Goal: Task Accomplishment & Management: Use online tool/utility

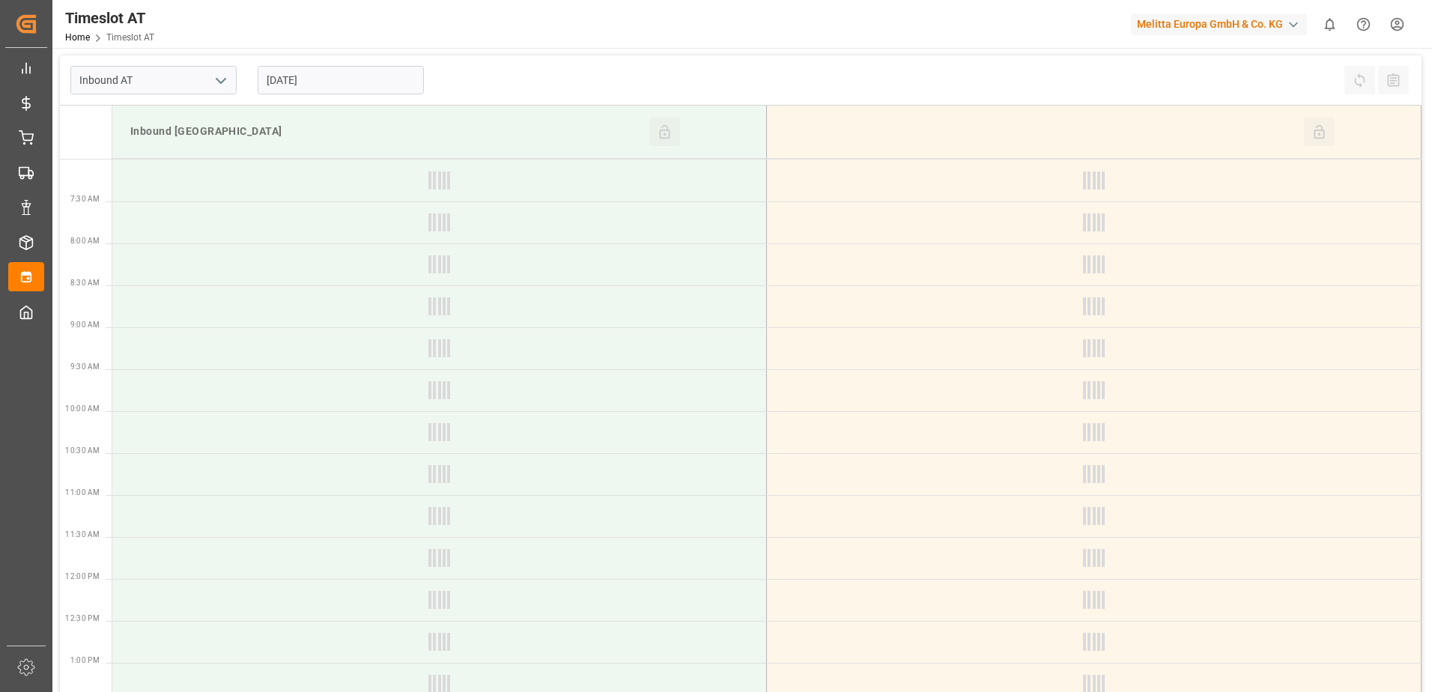
type input "Inbound AT"
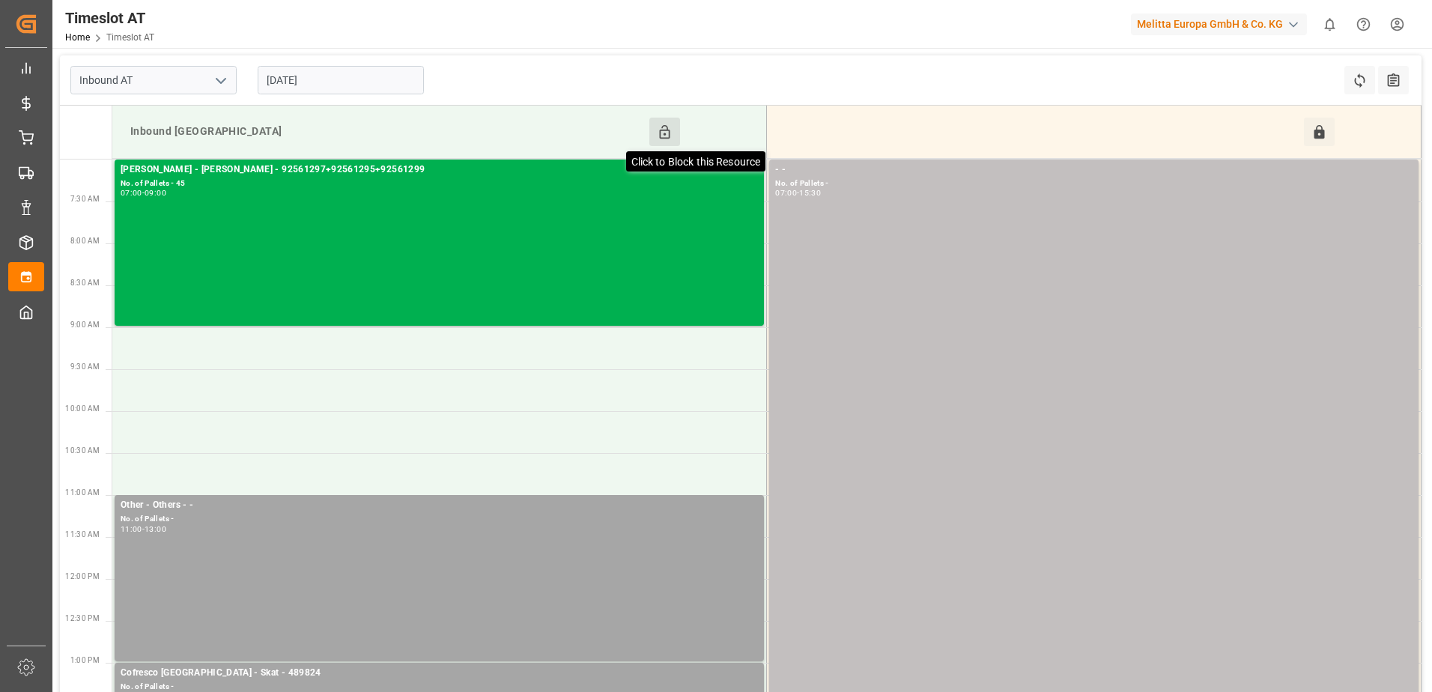
click at [670, 124] on icon at bounding box center [665, 132] width 16 height 16
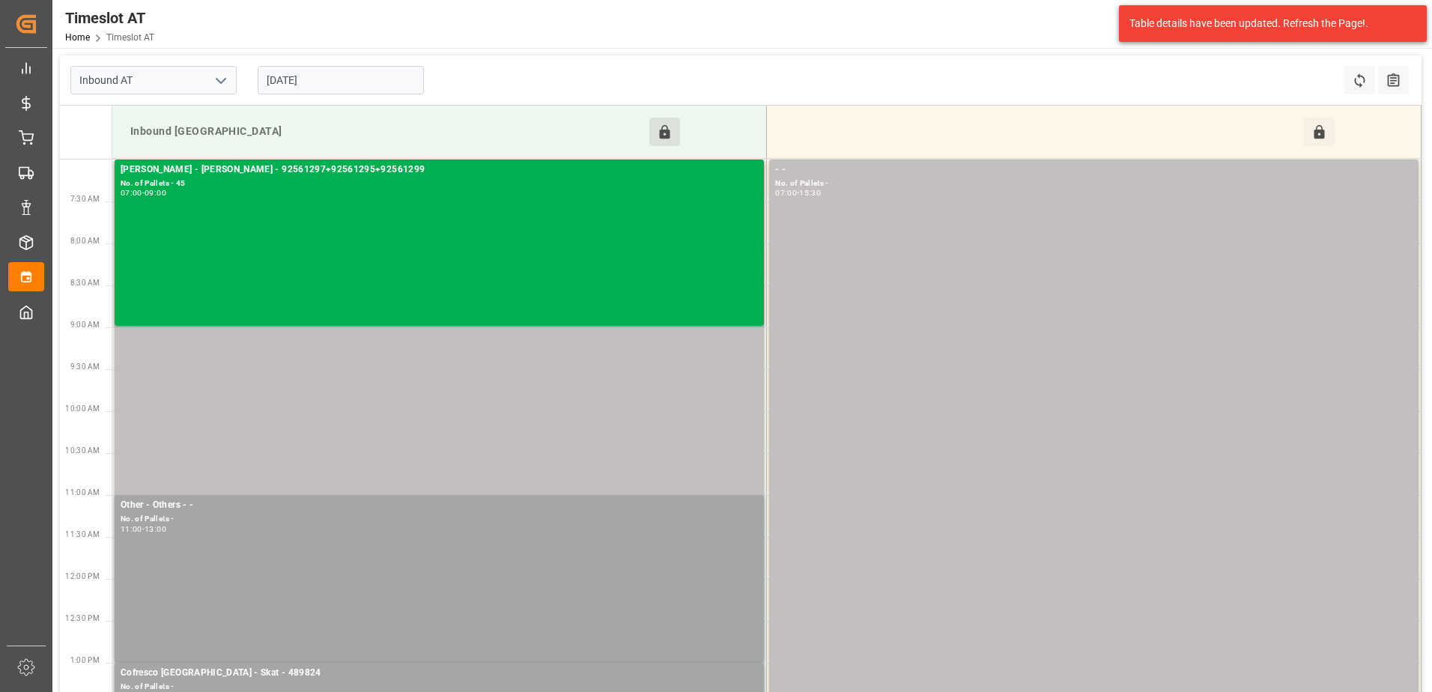
click at [371, 79] on input "[DATE]" at bounding box center [341, 80] width 166 height 28
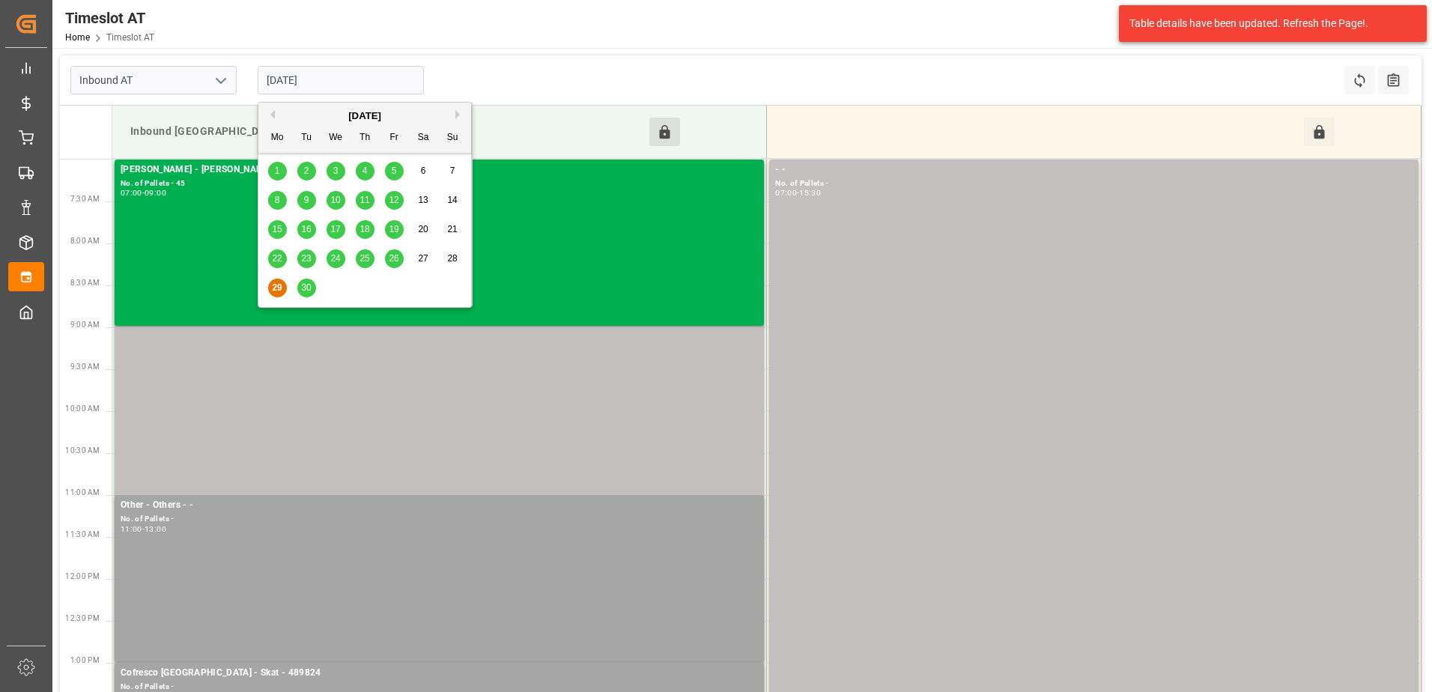
click at [395, 264] on span "26" at bounding box center [394, 258] width 10 height 10
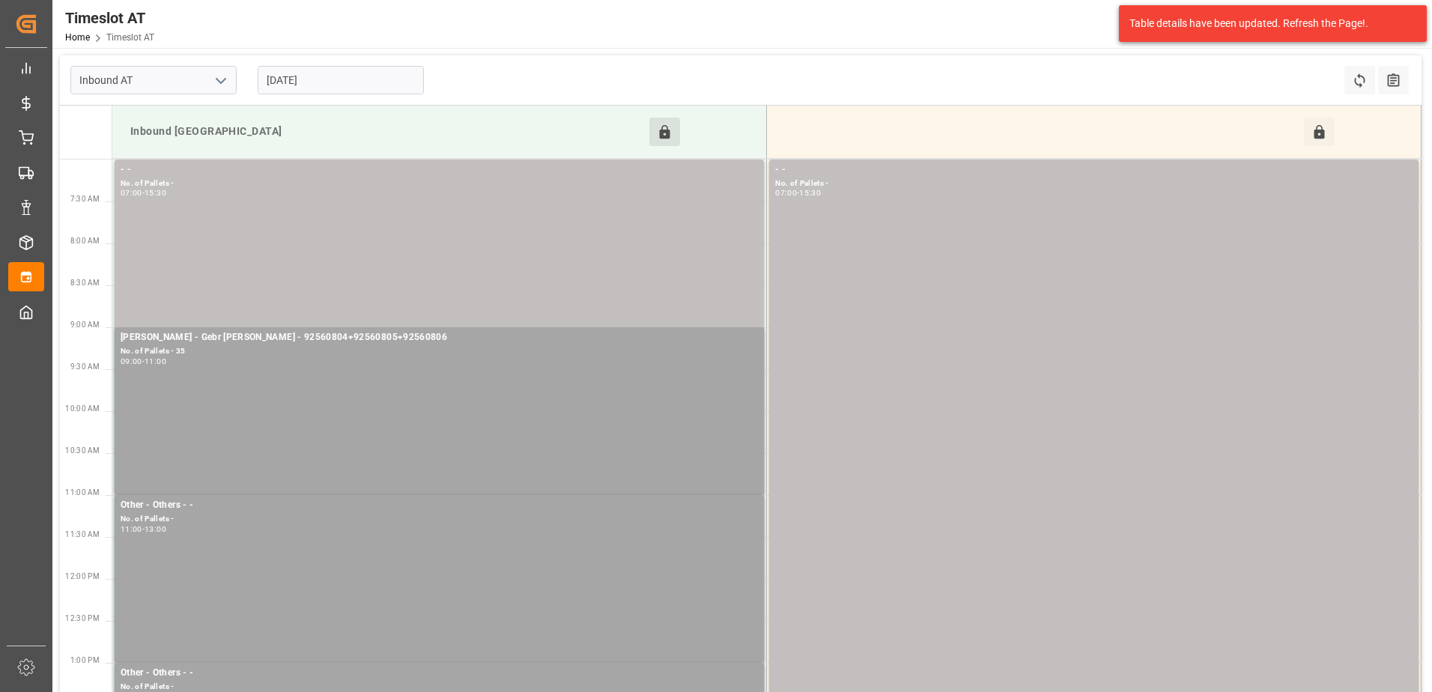
click at [352, 94] on input "[DATE]" at bounding box center [341, 80] width 166 height 28
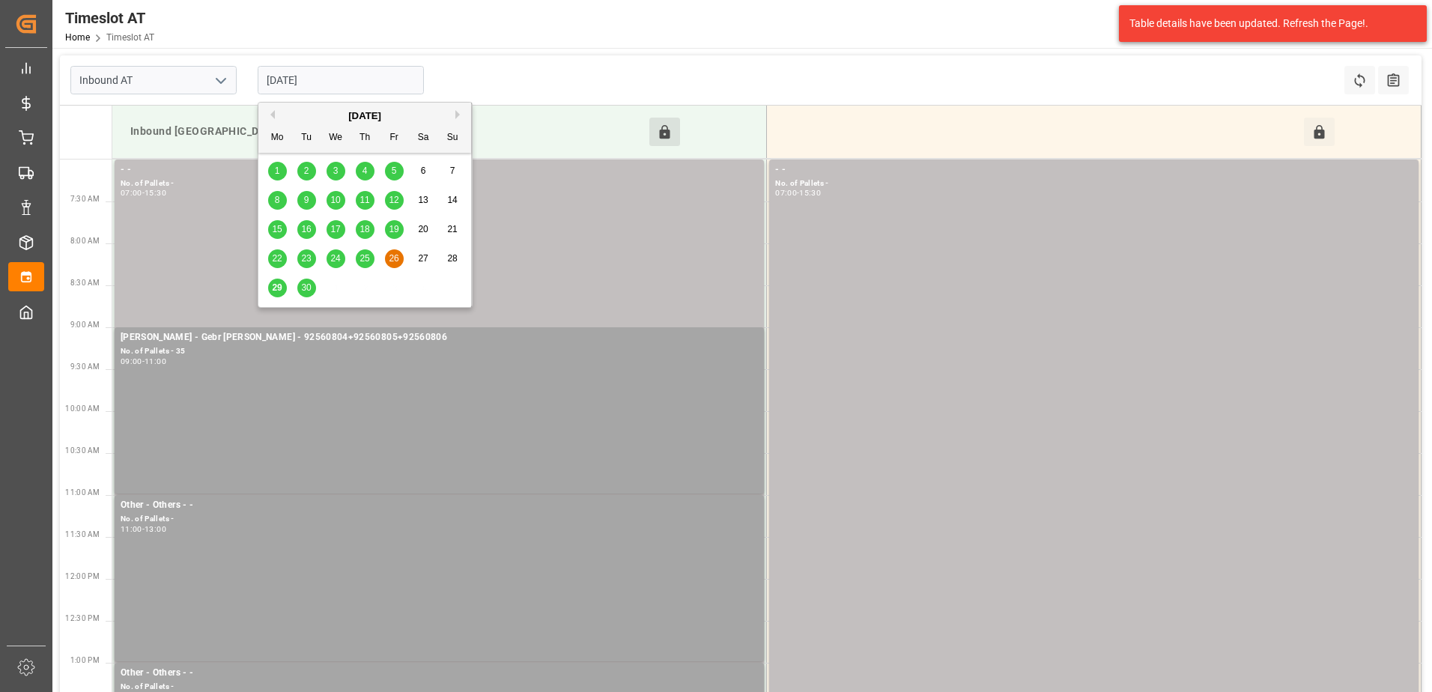
click at [273, 290] on span "29" at bounding box center [277, 287] width 10 height 10
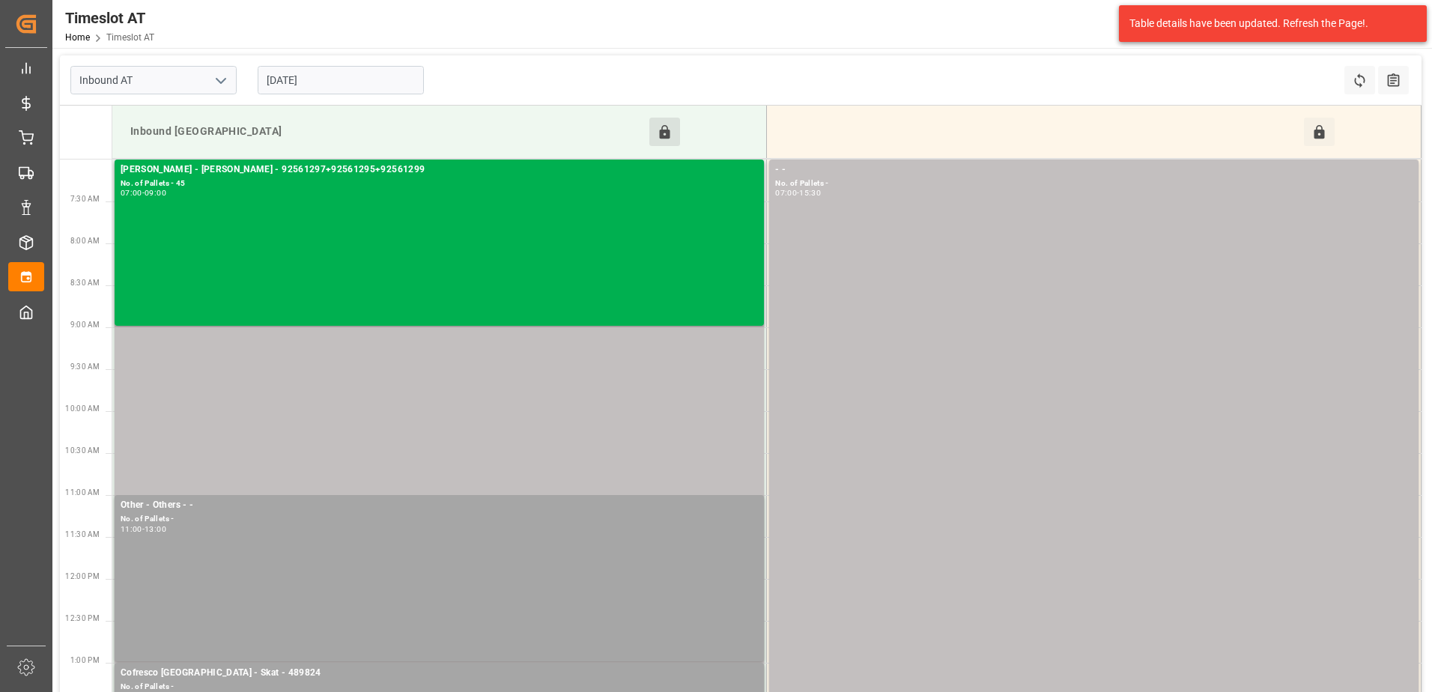
click at [355, 82] on input "[DATE]" at bounding box center [341, 80] width 166 height 28
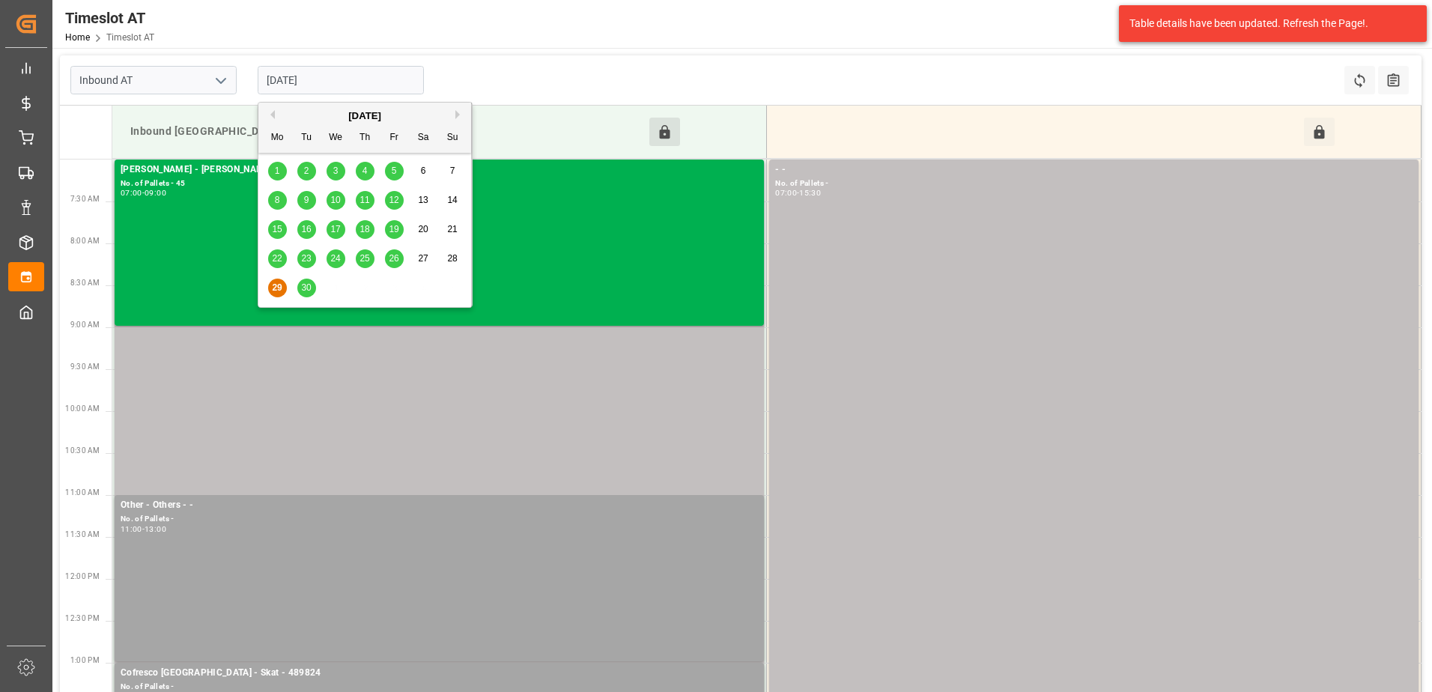
click at [392, 261] on span "26" at bounding box center [394, 258] width 10 height 10
type input "[DATE]"
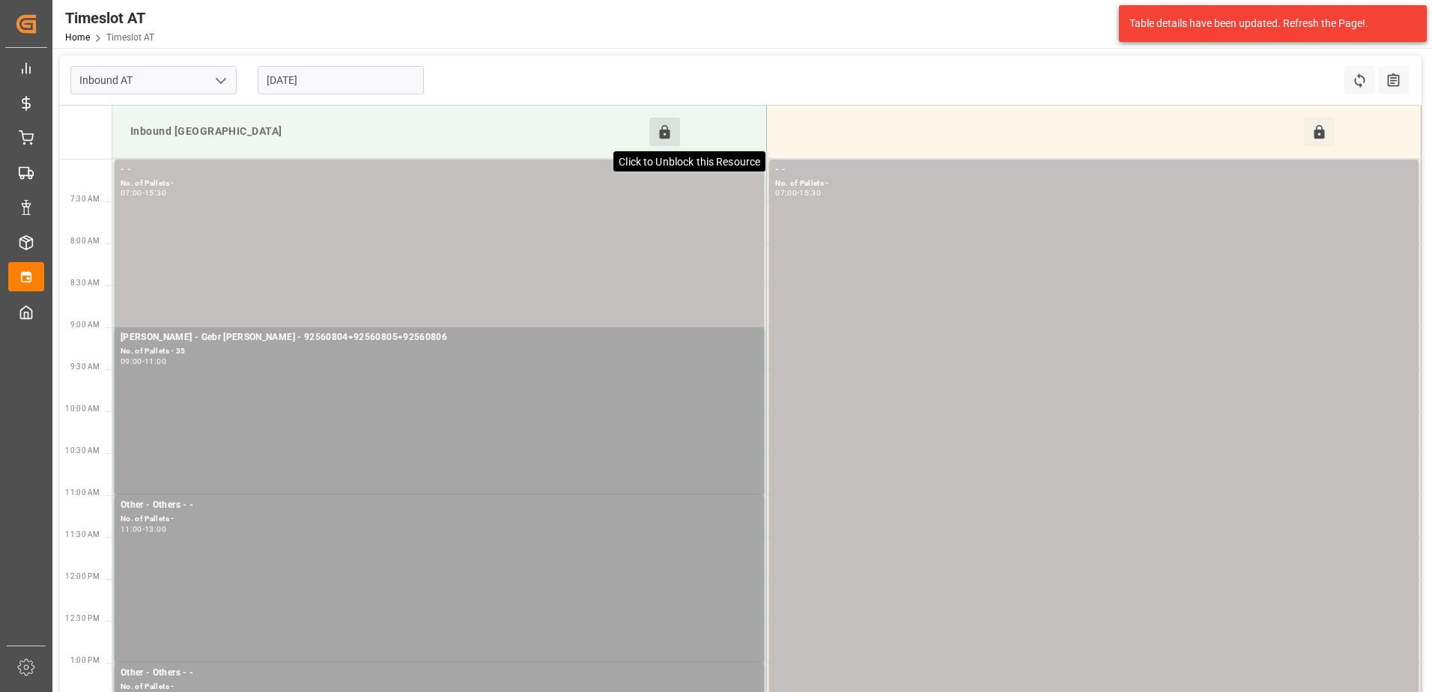
click at [662, 128] on icon at bounding box center [665, 132] width 16 height 16
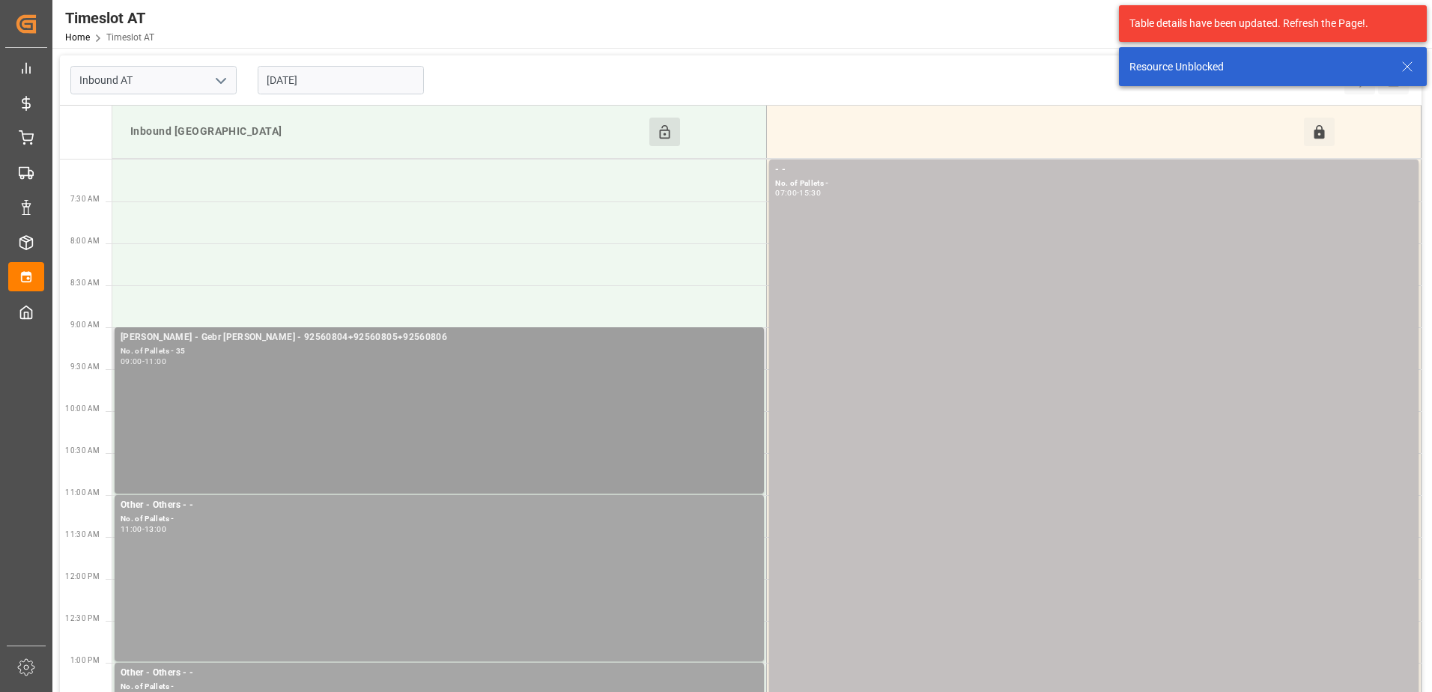
click at [559, 357] on div "No. of Pallets - 35" at bounding box center [439, 351] width 637 height 13
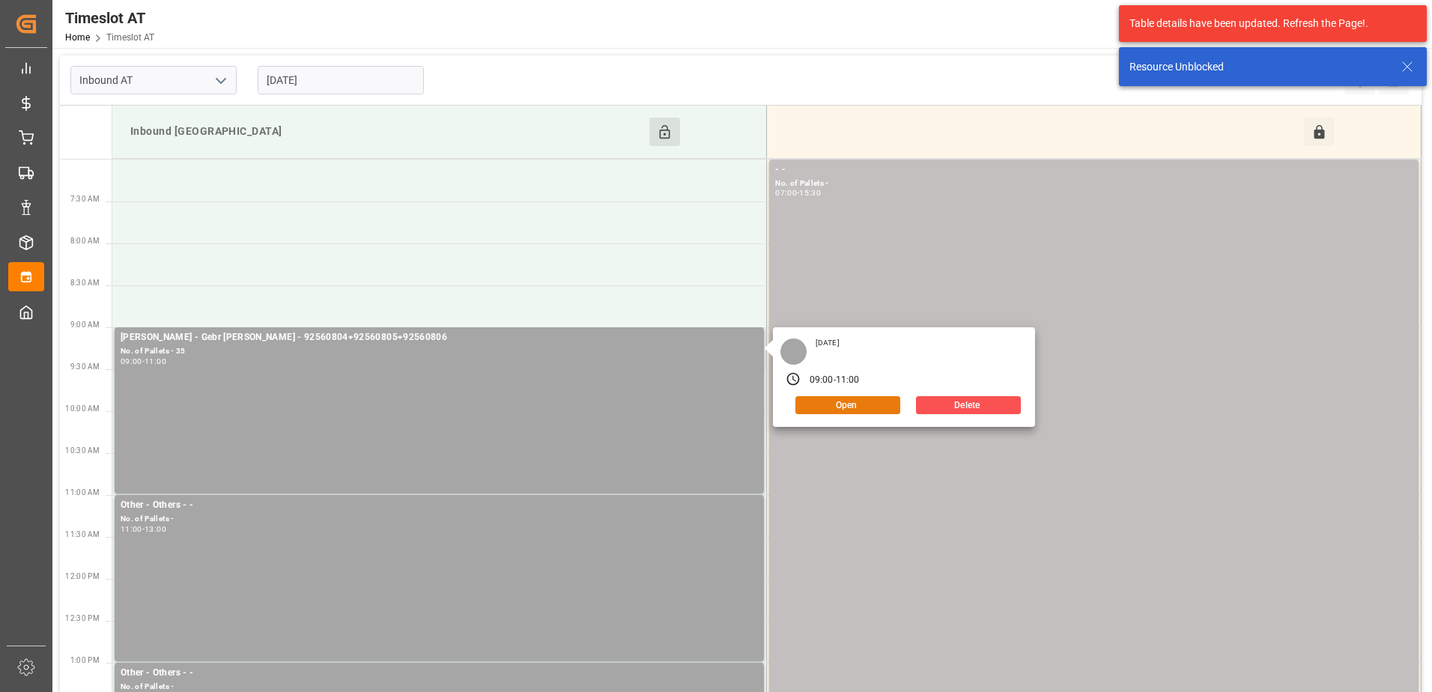
click at [837, 410] on button "Open" at bounding box center [848, 405] width 105 height 18
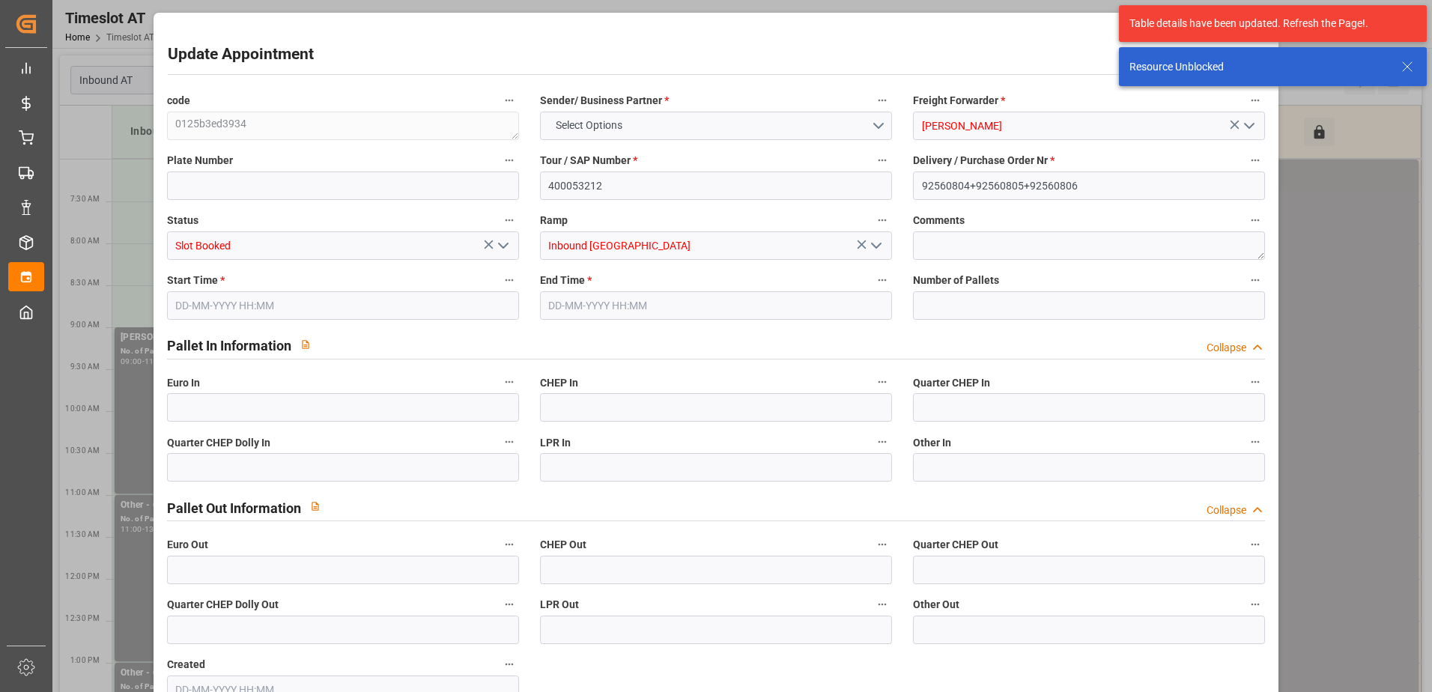
type input "35"
type input "[DATE] 09:00"
type input "[DATE] 11:00"
type input "[DATE] 13:25"
click at [304, 412] on input "text" at bounding box center [343, 407] width 352 height 28
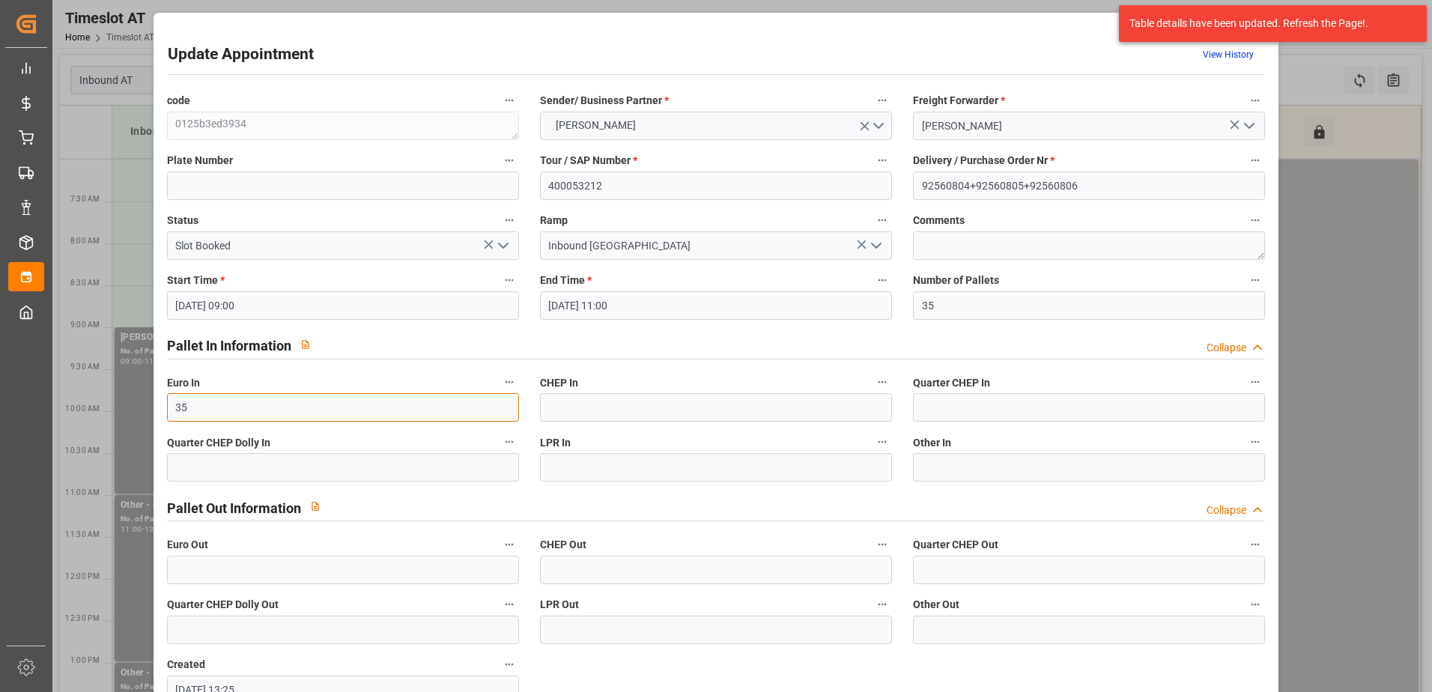
type input "35"
click at [503, 246] on polyline "open menu" at bounding box center [503, 245] width 9 height 4
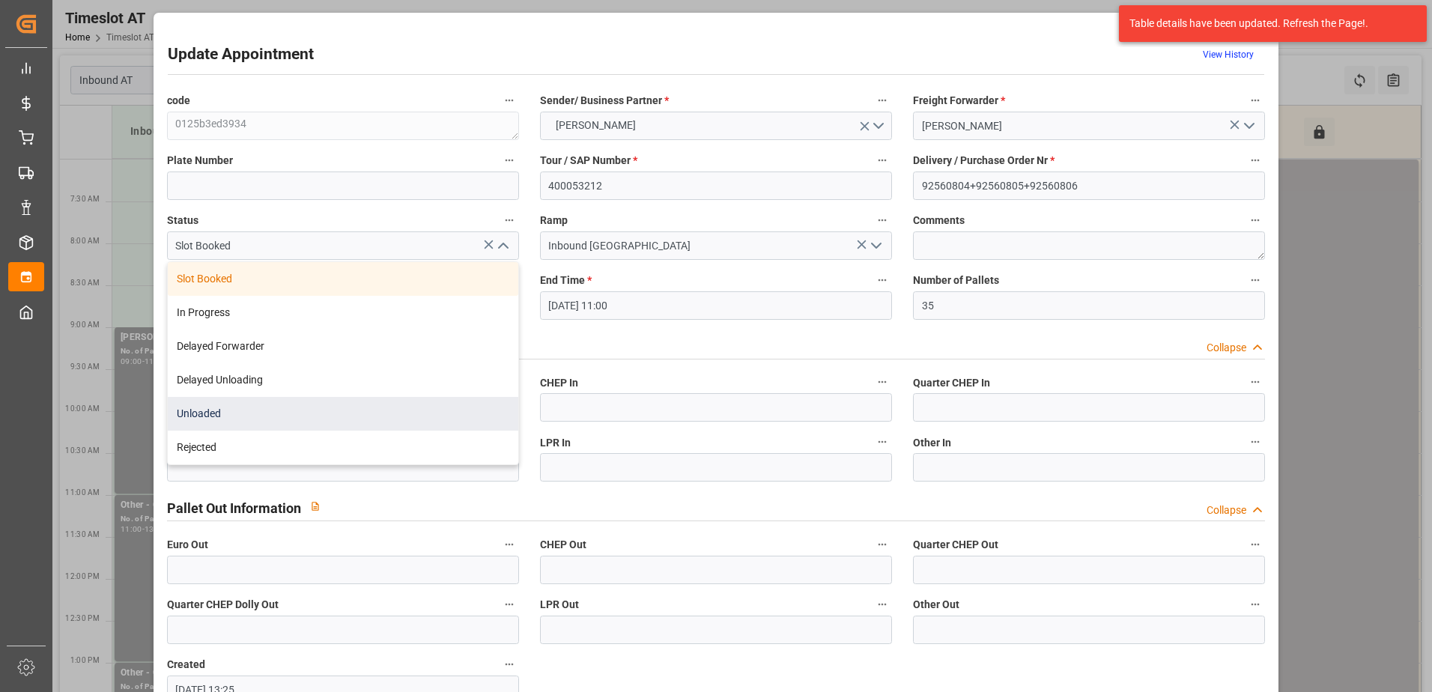
click at [351, 414] on div "Unloaded" at bounding box center [343, 414] width 351 height 34
type input "Unloaded"
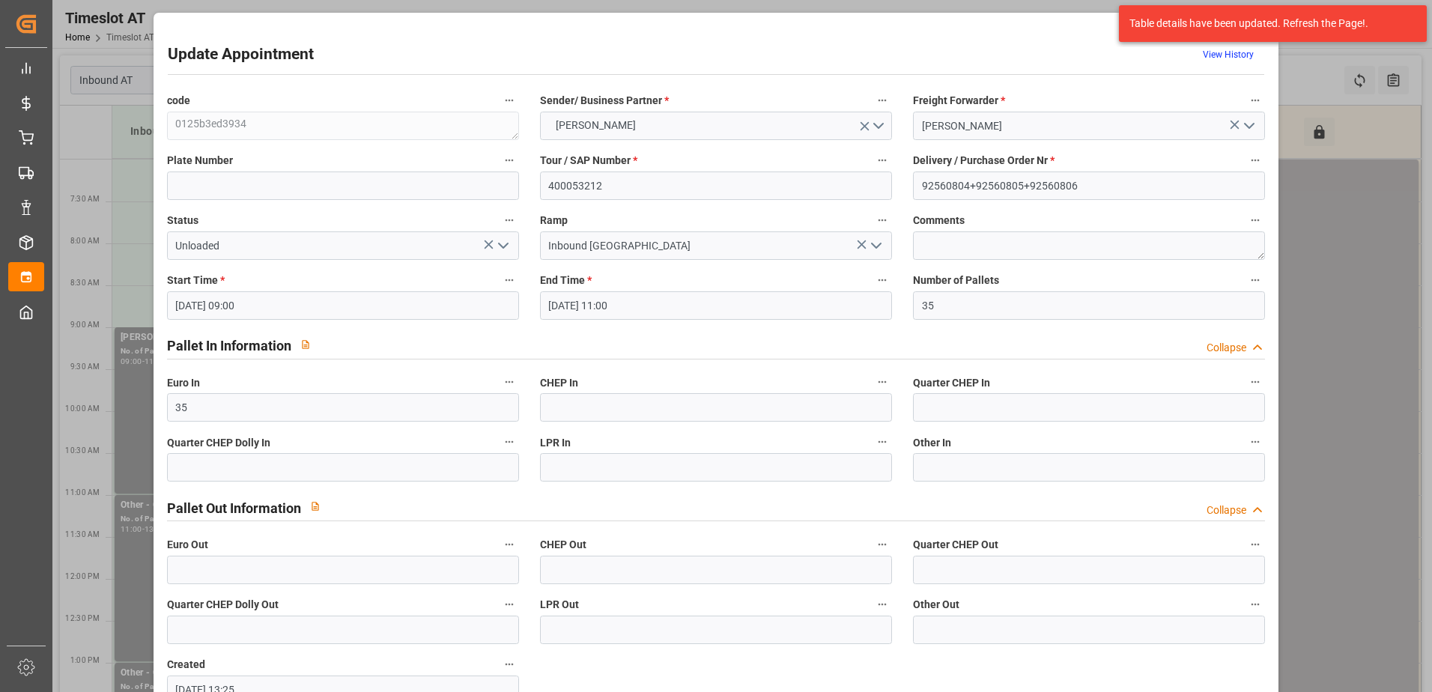
scroll to position [99, 0]
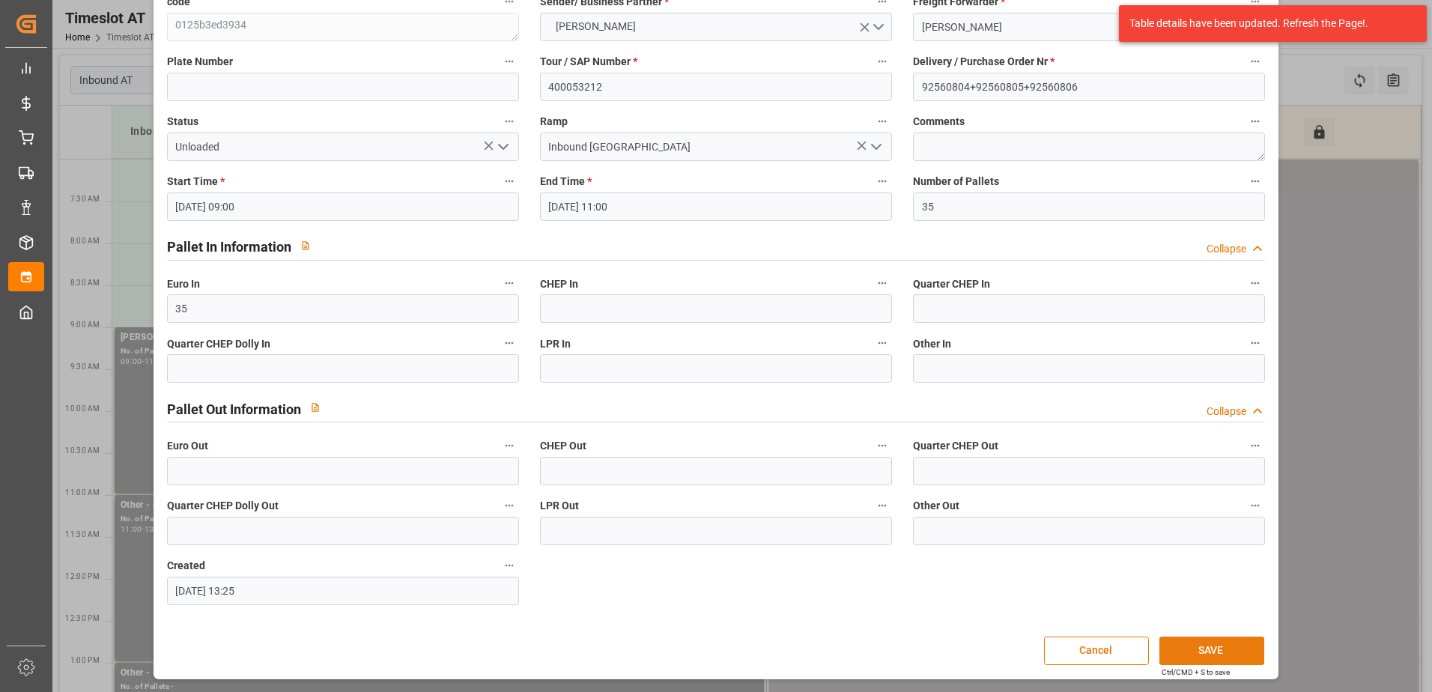
click at [1217, 649] on button "SAVE" at bounding box center [1212, 651] width 105 height 28
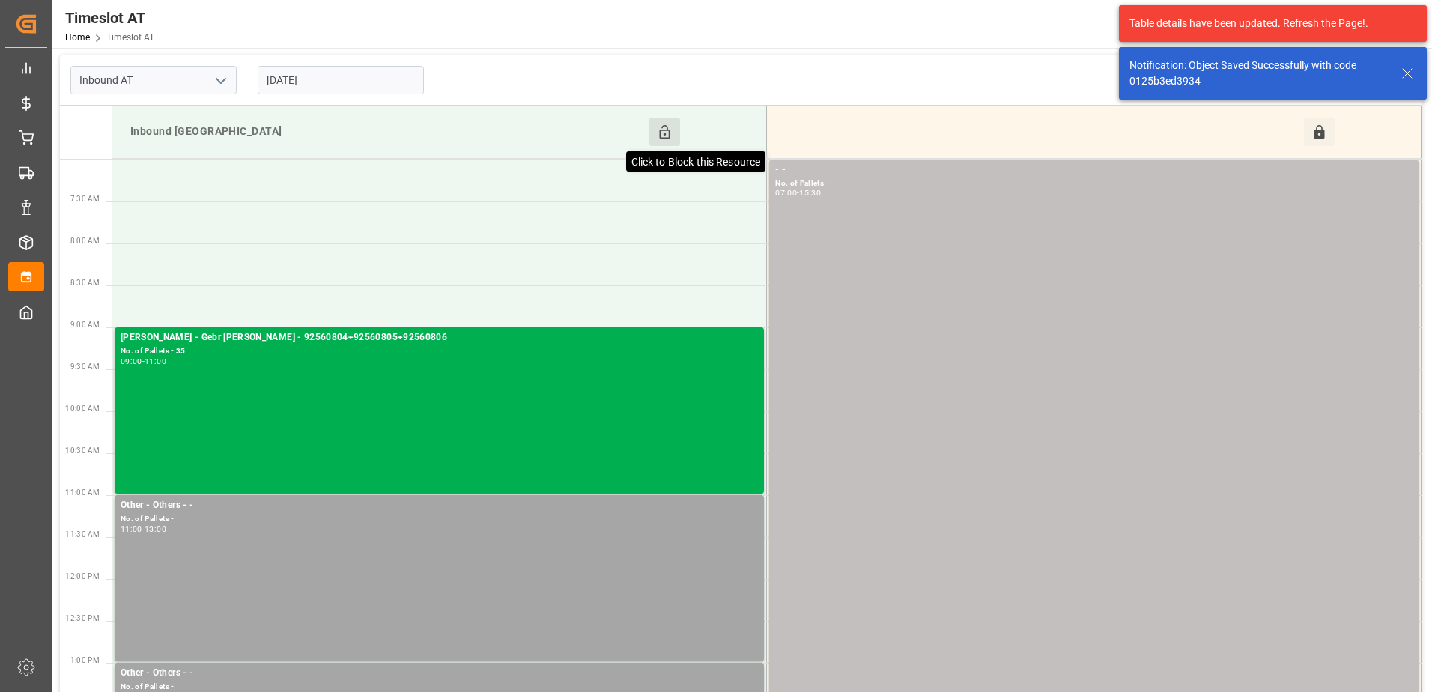
click at [667, 139] on icon at bounding box center [665, 132] width 16 height 16
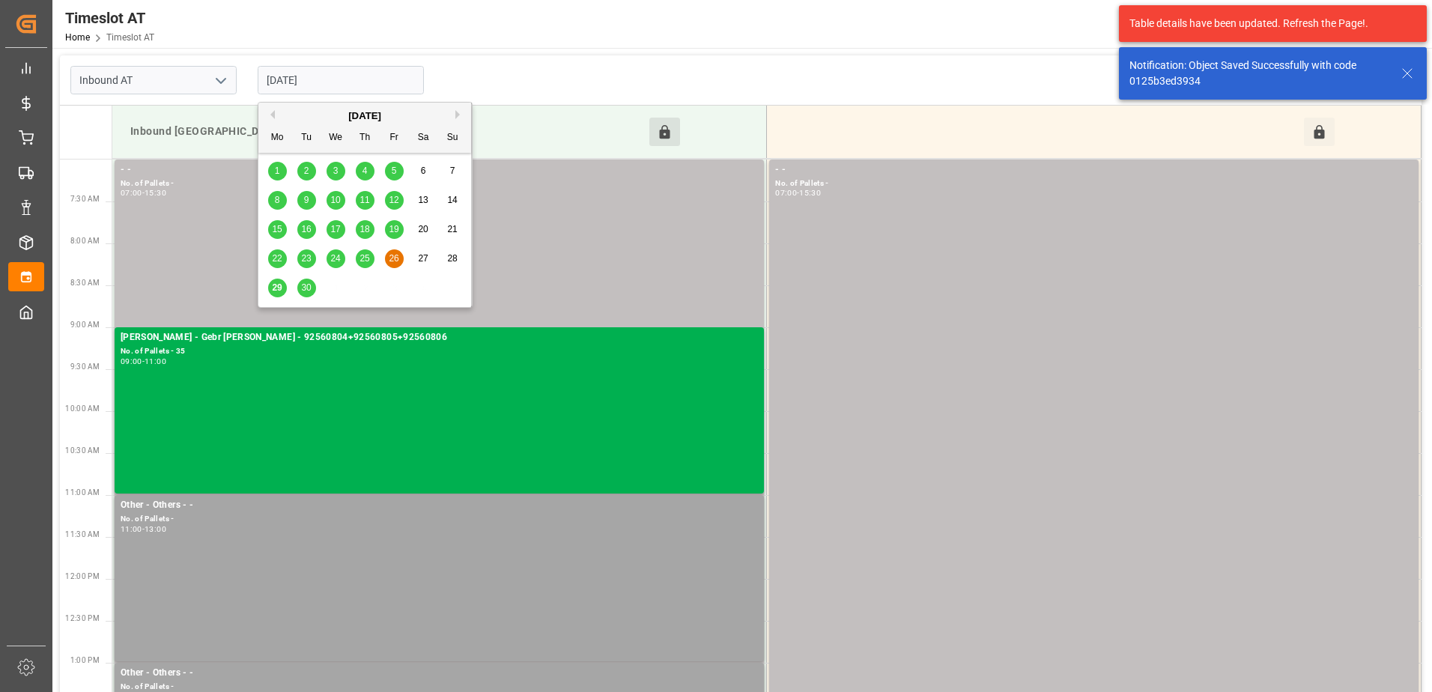
click at [349, 81] on input "[DATE]" at bounding box center [341, 80] width 166 height 28
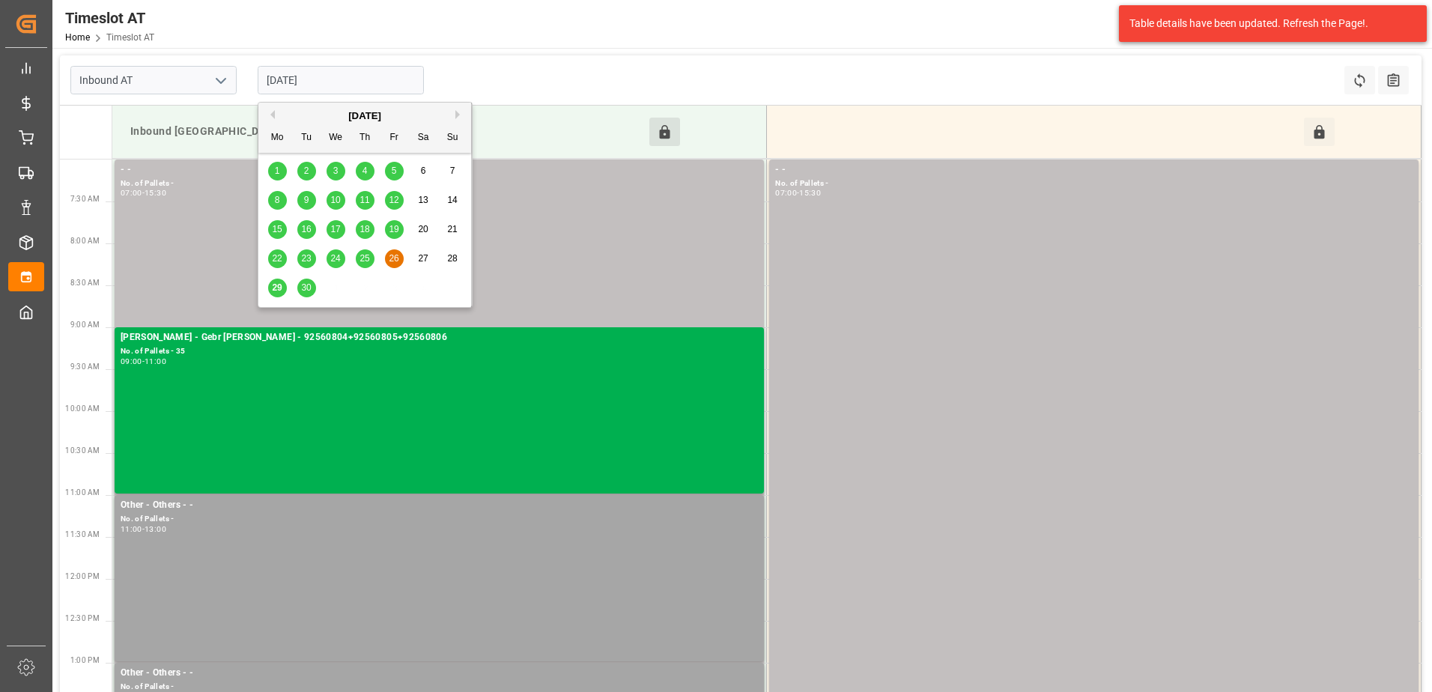
click at [260, 289] on div "[DATE] Mo Tu We Th Fr Sa Su 1 2 3 4 5 6 7 8 9 10 11 12 13 14 15 16 17 18 19 20 …" at bounding box center [364, 205] width 213 height 205
click at [265, 294] on div "29 30 1 2 3 4 5" at bounding box center [365, 287] width 205 height 29
click at [277, 296] on div "29" at bounding box center [277, 288] width 19 height 18
type input "[DATE]"
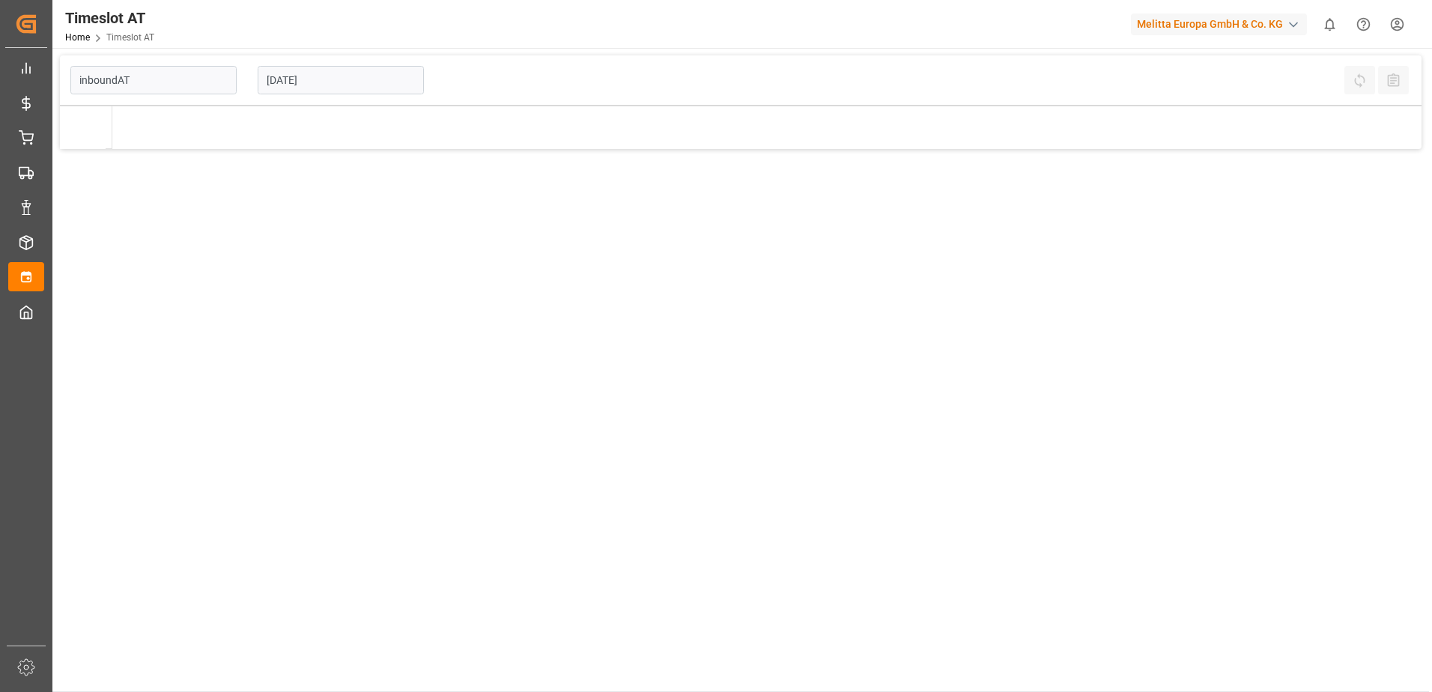
type input "Inbound AT"
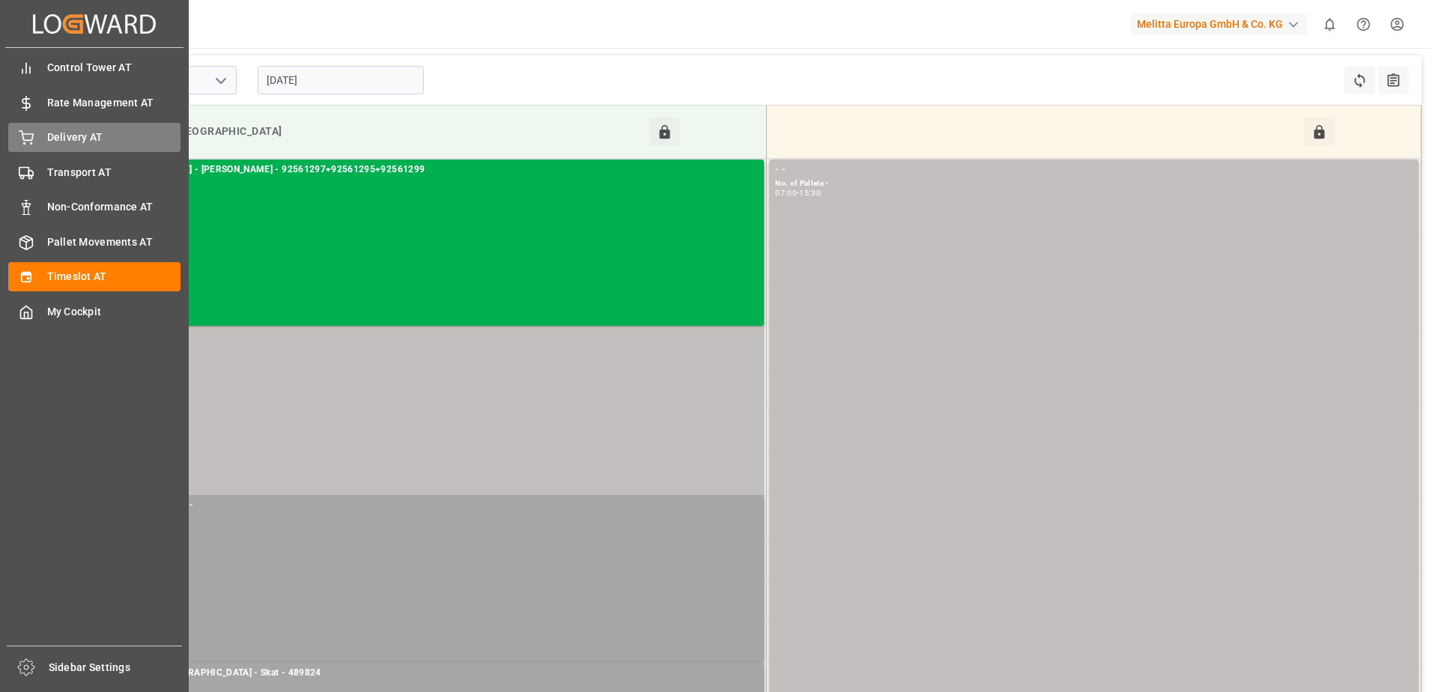
click at [39, 141] on div "Delivery AT Delivery AT" at bounding box center [94, 137] width 172 height 29
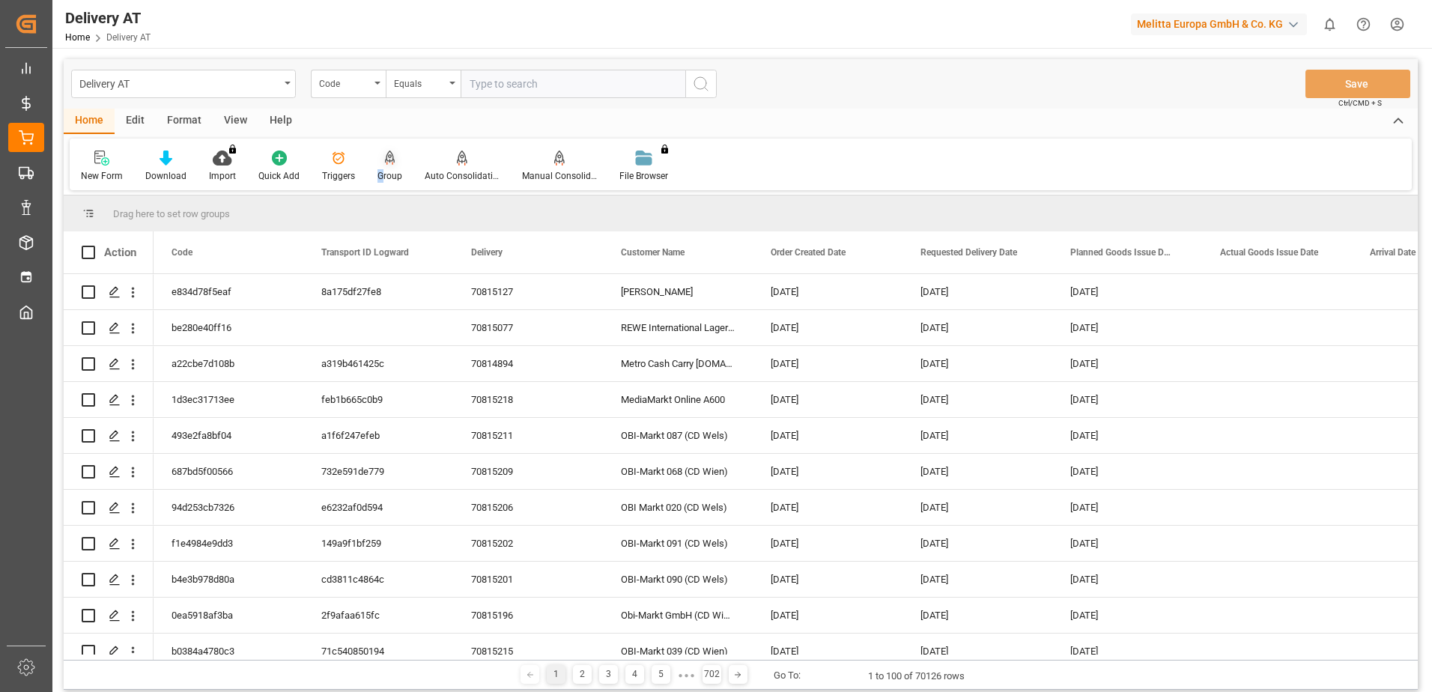
click at [381, 168] on div "Group" at bounding box center [389, 166] width 47 height 33
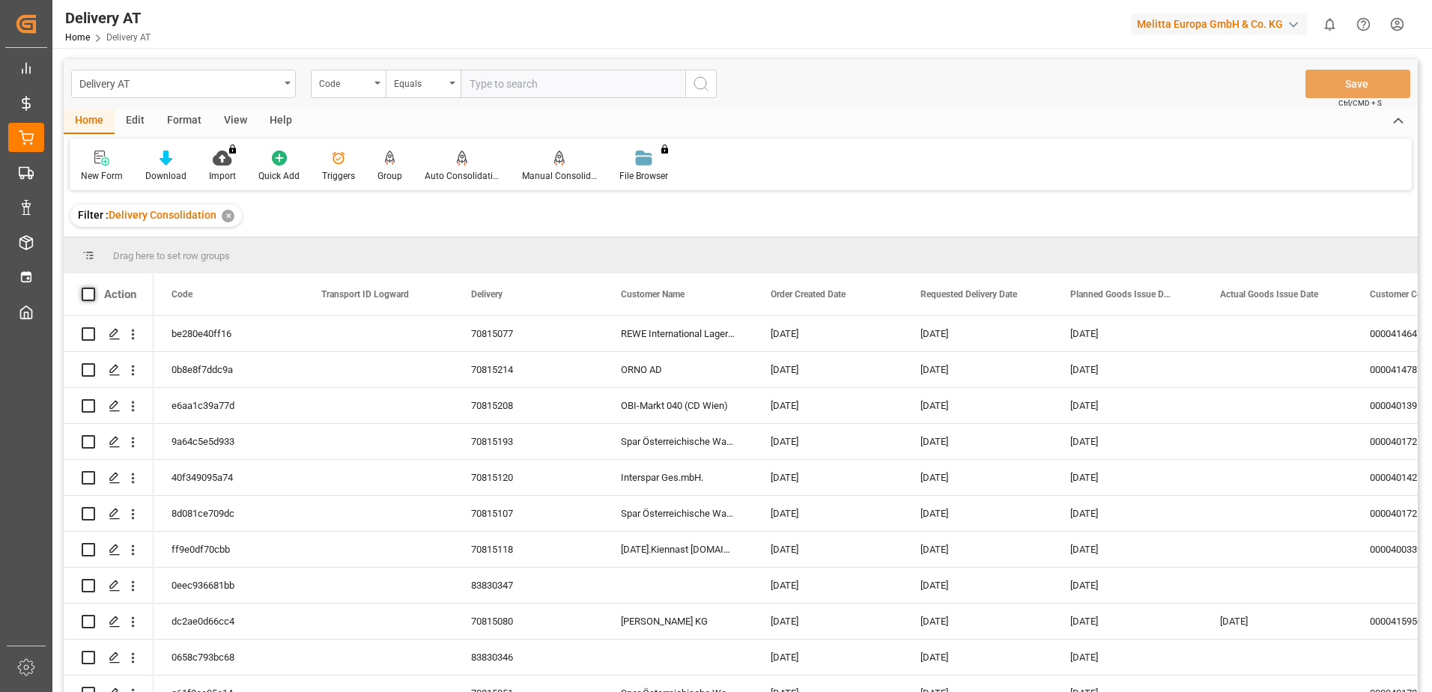
click at [89, 294] on span at bounding box center [88, 294] width 13 height 13
click at [93, 288] on input "checkbox" at bounding box center [93, 288] width 0 height 0
checkbox input "true"
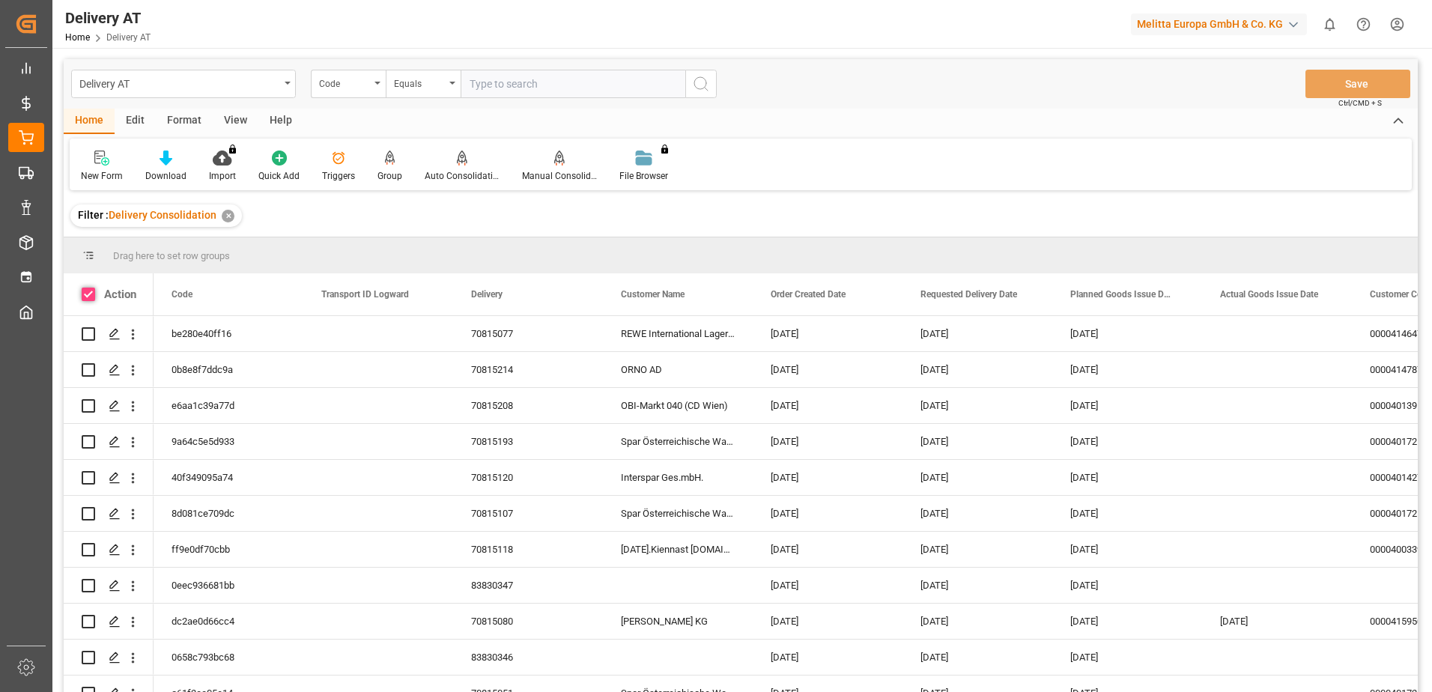
checkbox input "true"
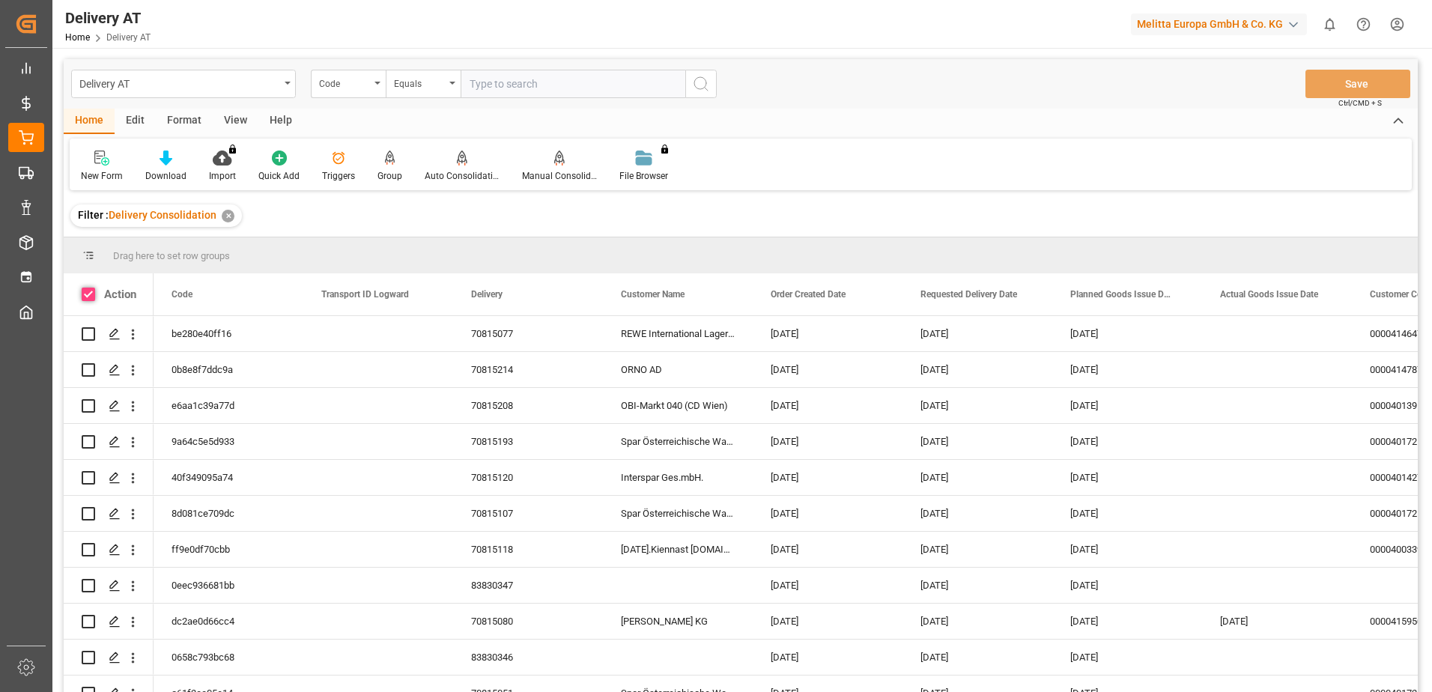
checkbox input "true"
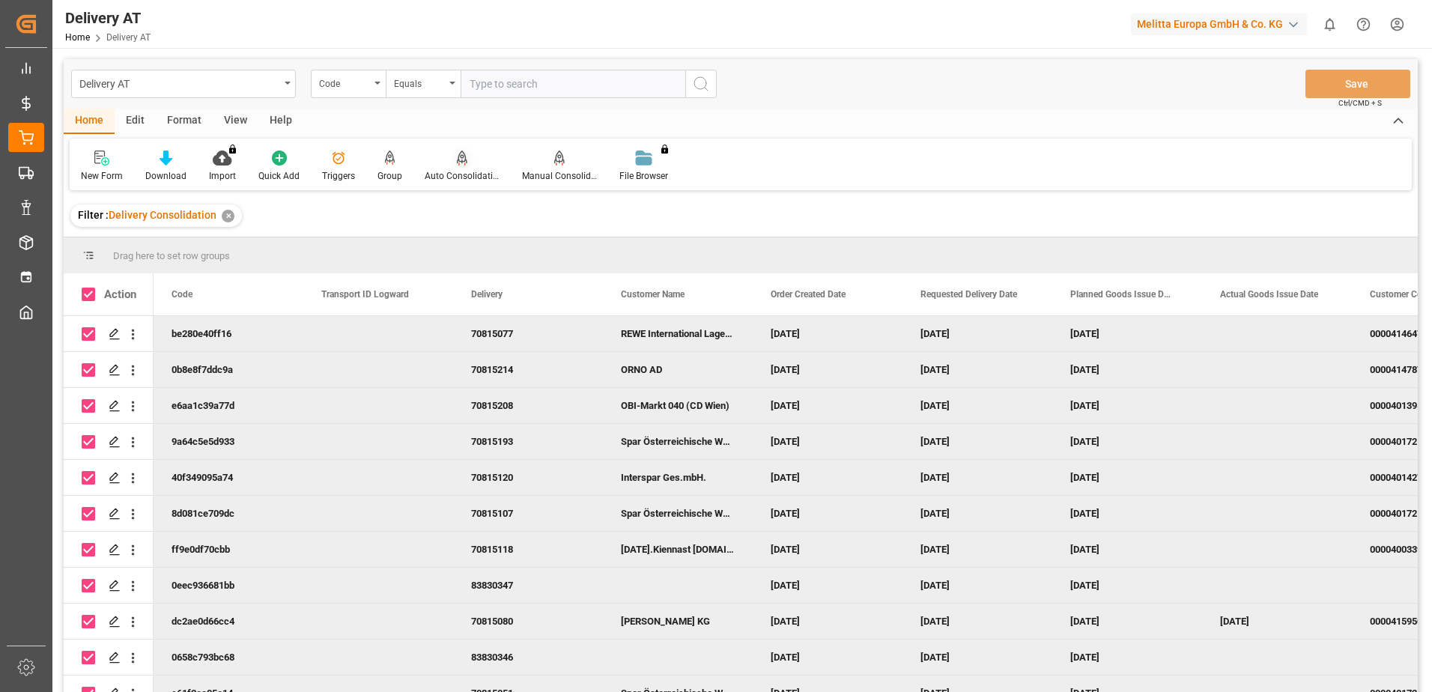
click at [460, 168] on div "Auto Consolidation" at bounding box center [461, 166] width 97 height 33
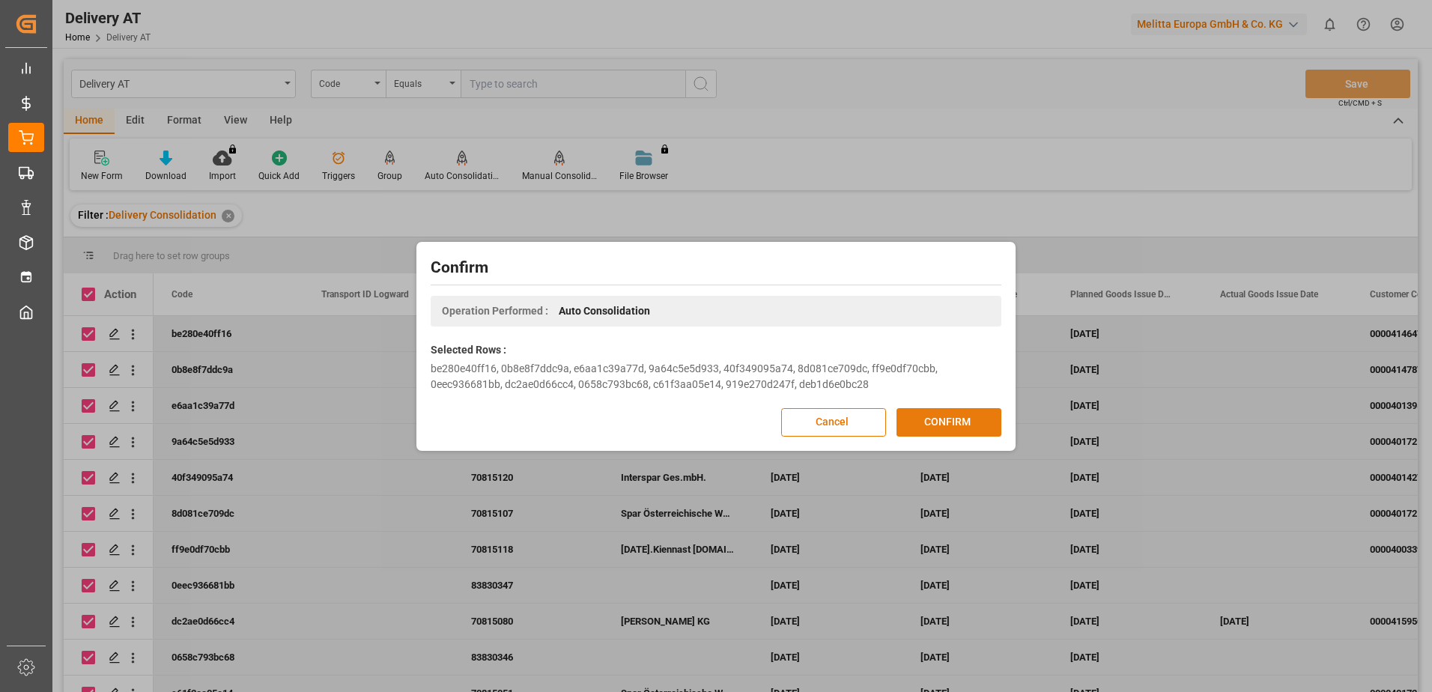
click at [945, 424] on button "CONFIRM" at bounding box center [949, 422] width 105 height 28
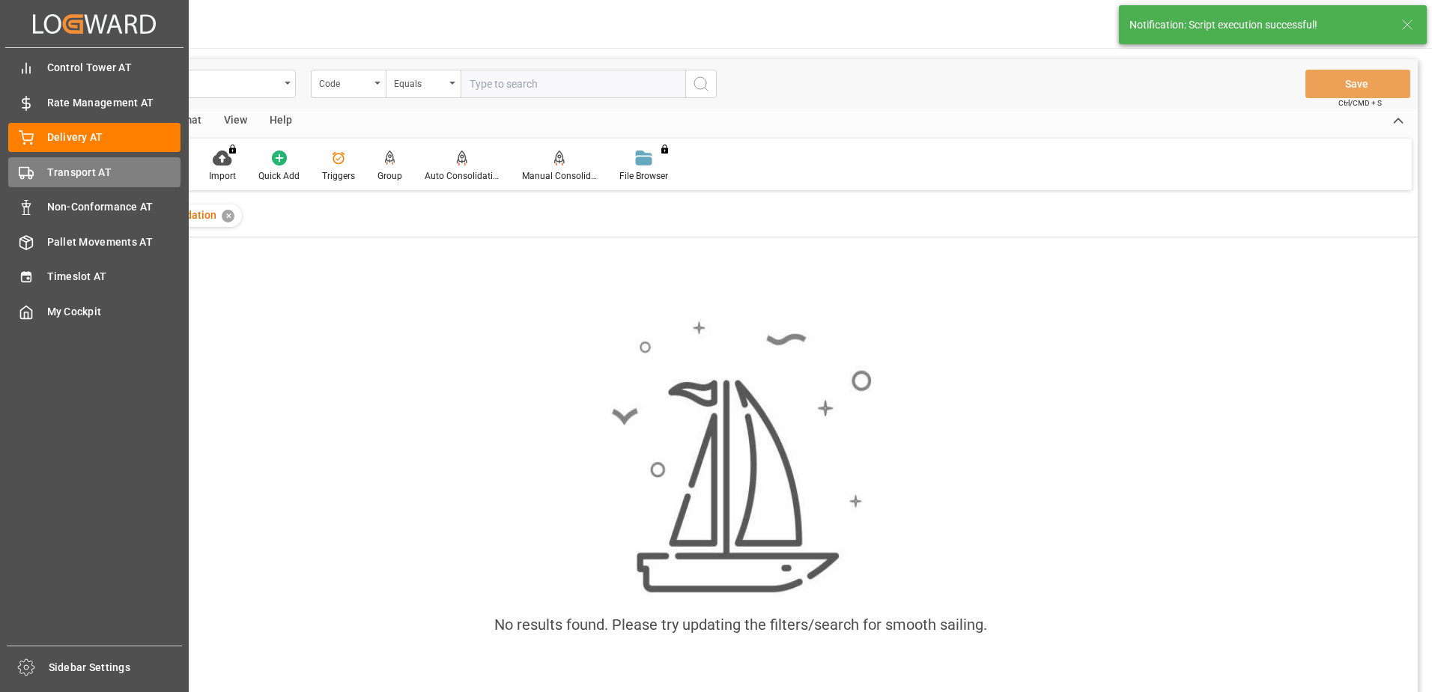
click at [43, 175] on div "Transport AT Transport AT" at bounding box center [94, 171] width 172 height 29
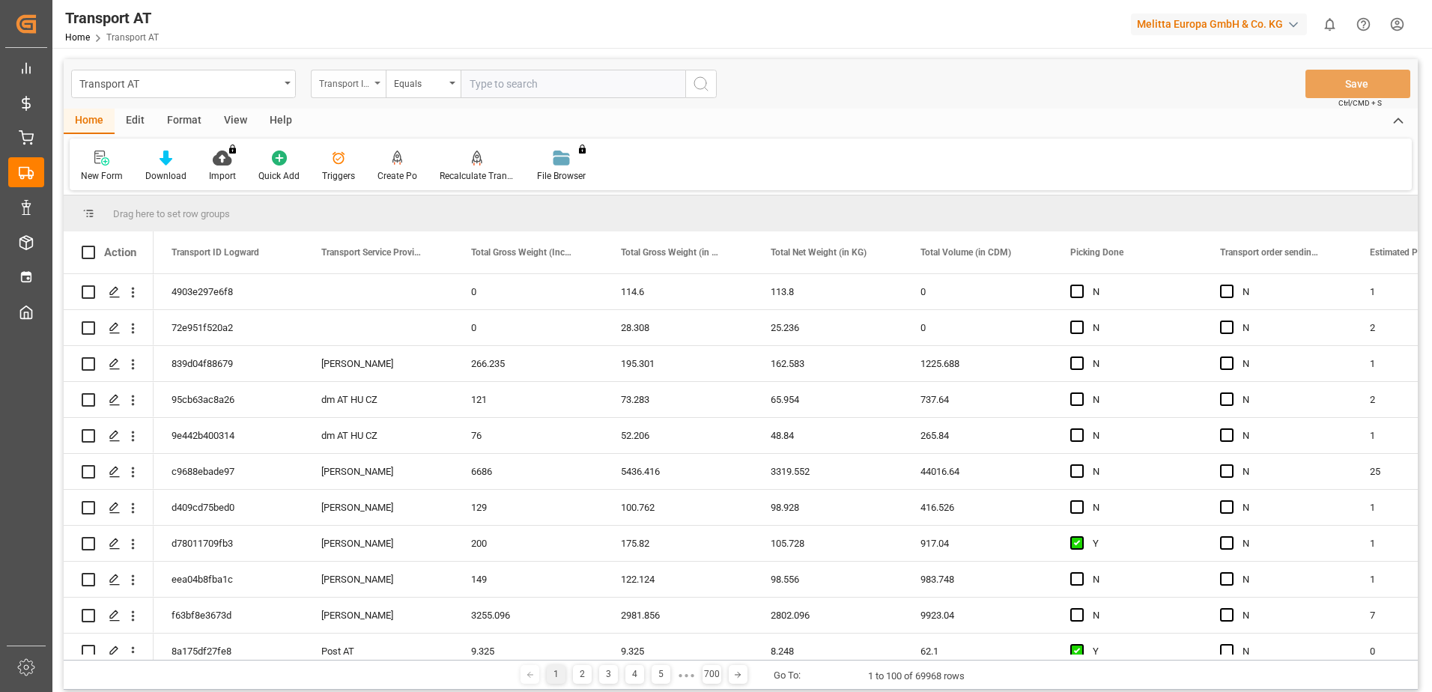
click at [365, 84] on div "Transport ID Logward" at bounding box center [344, 81] width 51 height 17
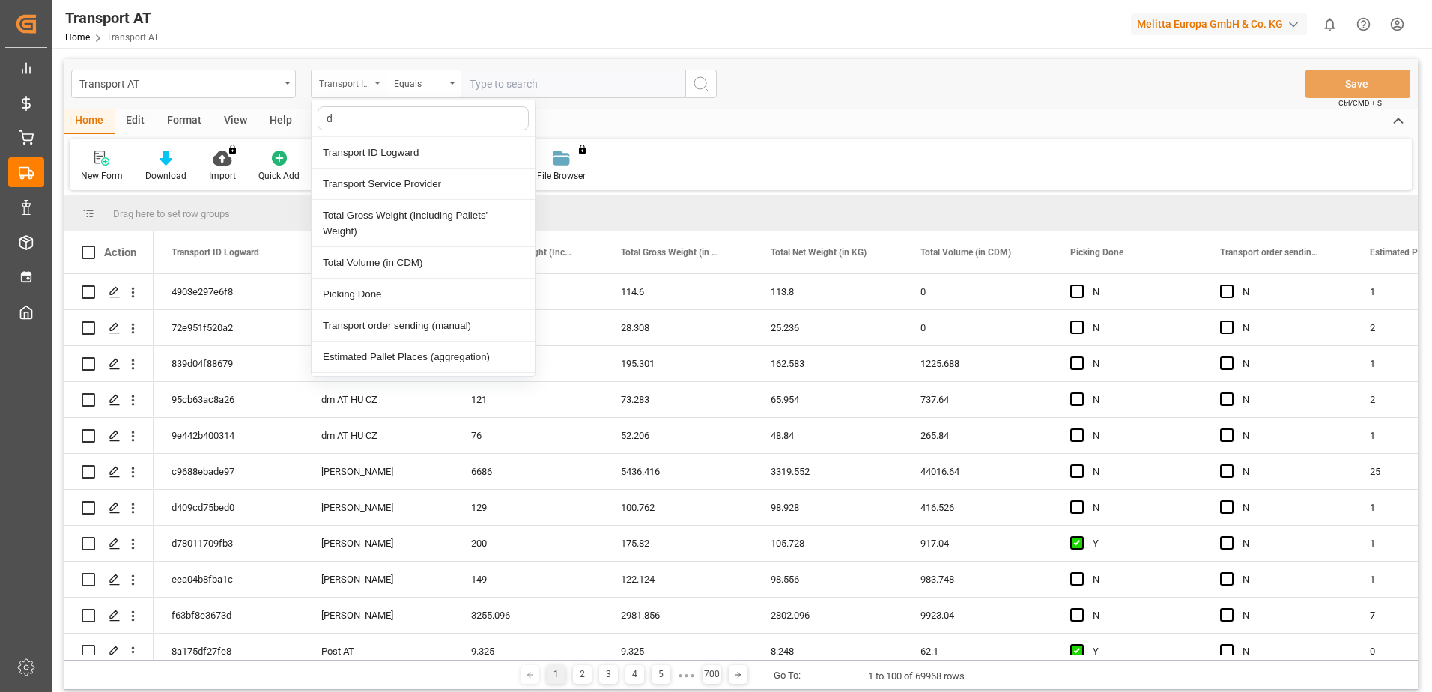
type input "do"
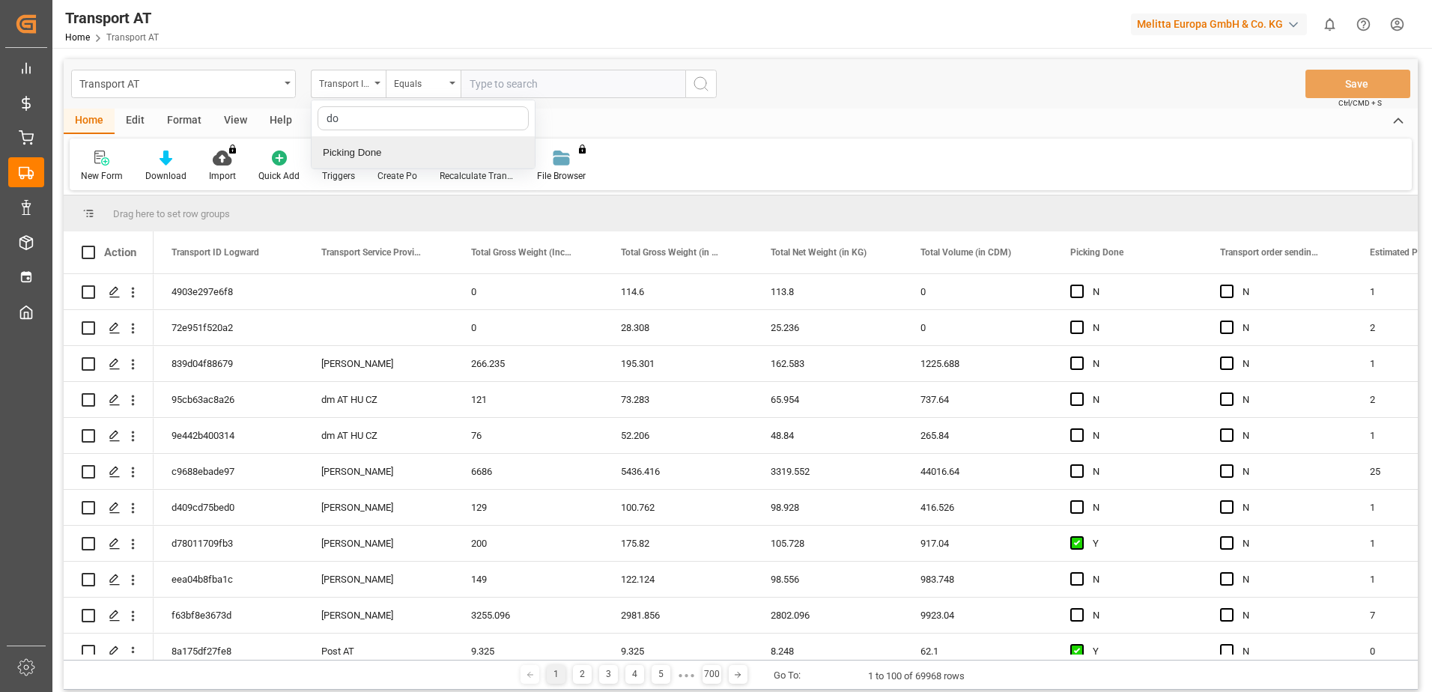
click at [380, 155] on div "Picking Done" at bounding box center [423, 152] width 223 height 31
click at [533, 83] on input "text" at bounding box center [573, 84] width 225 height 28
type input "Y"
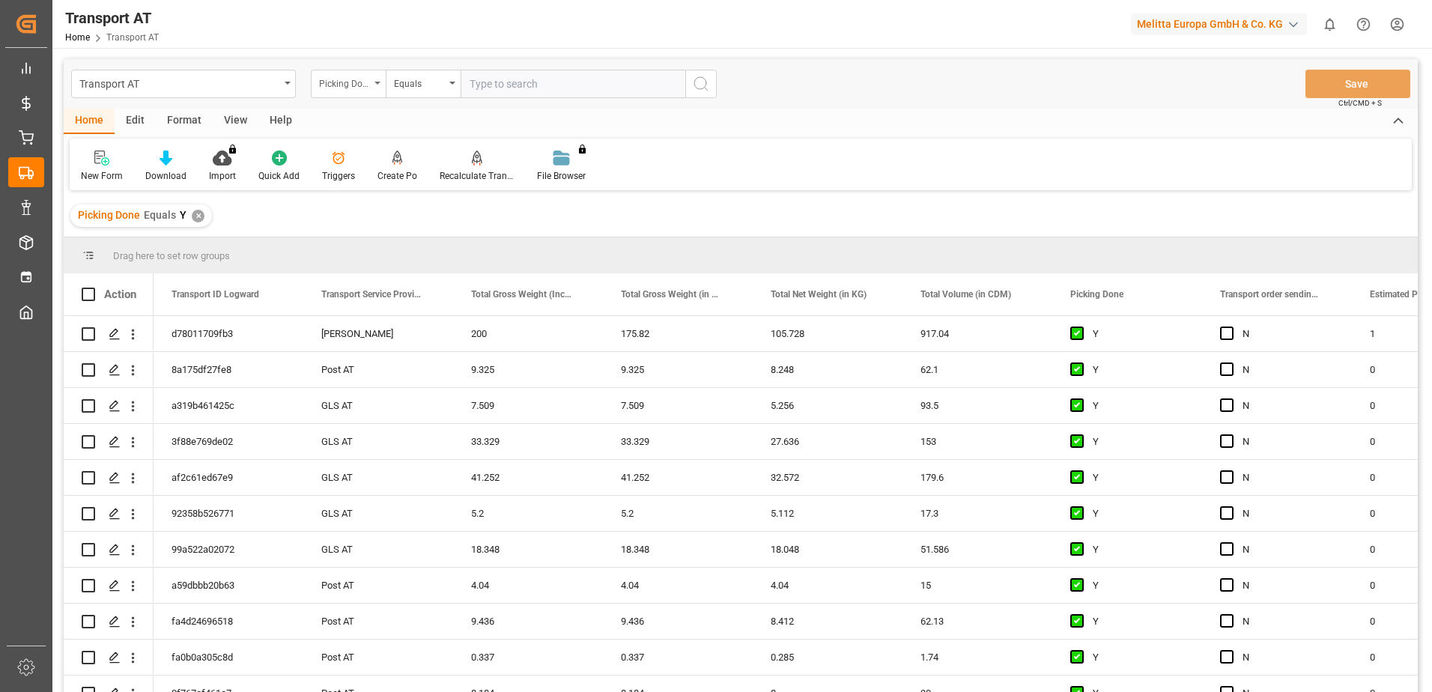
click at [379, 86] on div "Picking Done" at bounding box center [348, 84] width 75 height 28
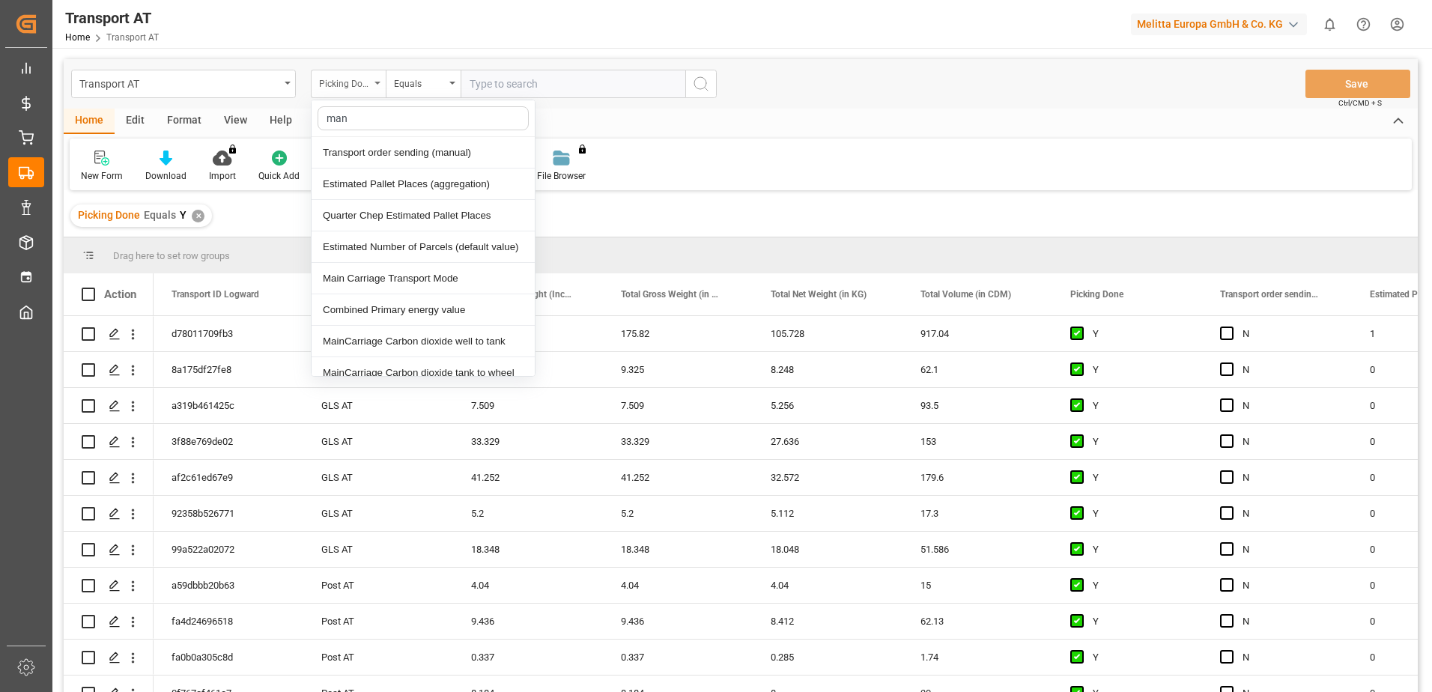
type input "manu"
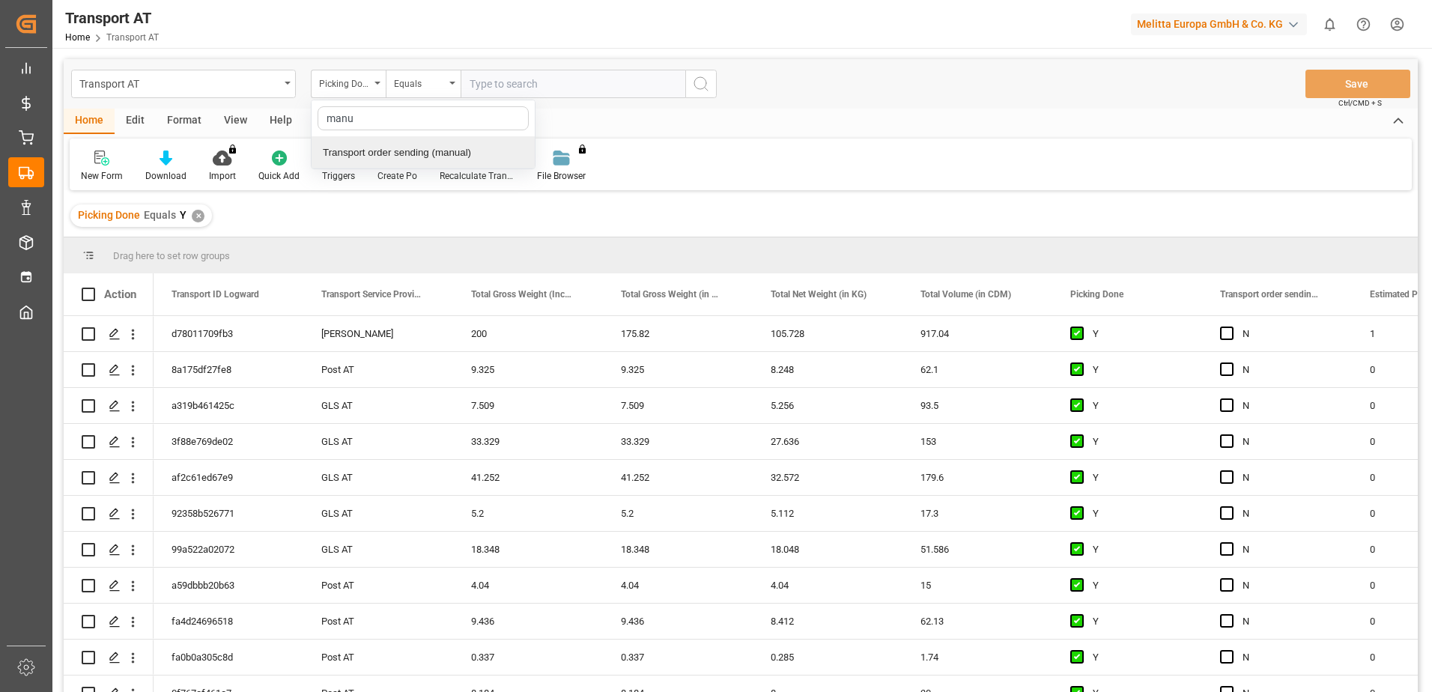
click at [387, 148] on div "Transport order sending (manual)" at bounding box center [423, 152] width 223 height 31
click at [519, 85] on input "text" at bounding box center [573, 84] width 225 height 28
type input "N"
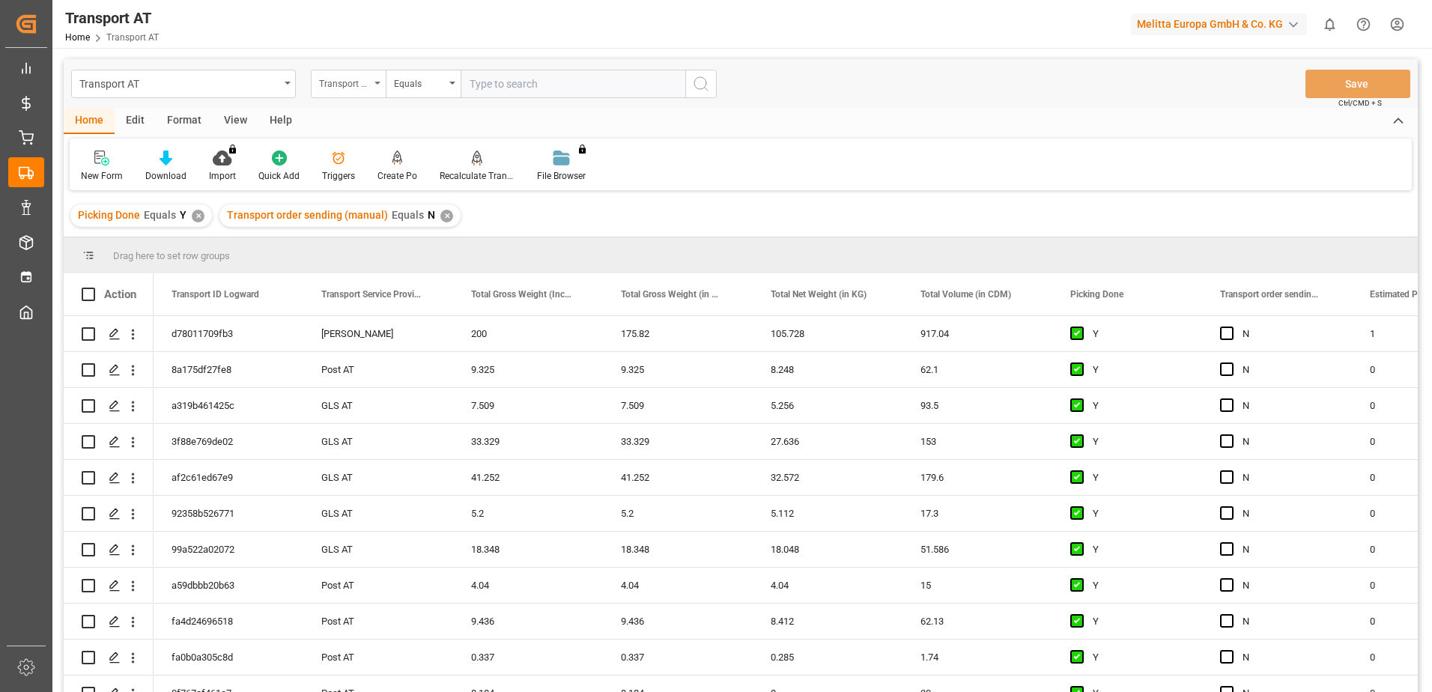
click at [378, 85] on div "Transport order sending (manual)" at bounding box center [348, 84] width 75 height 28
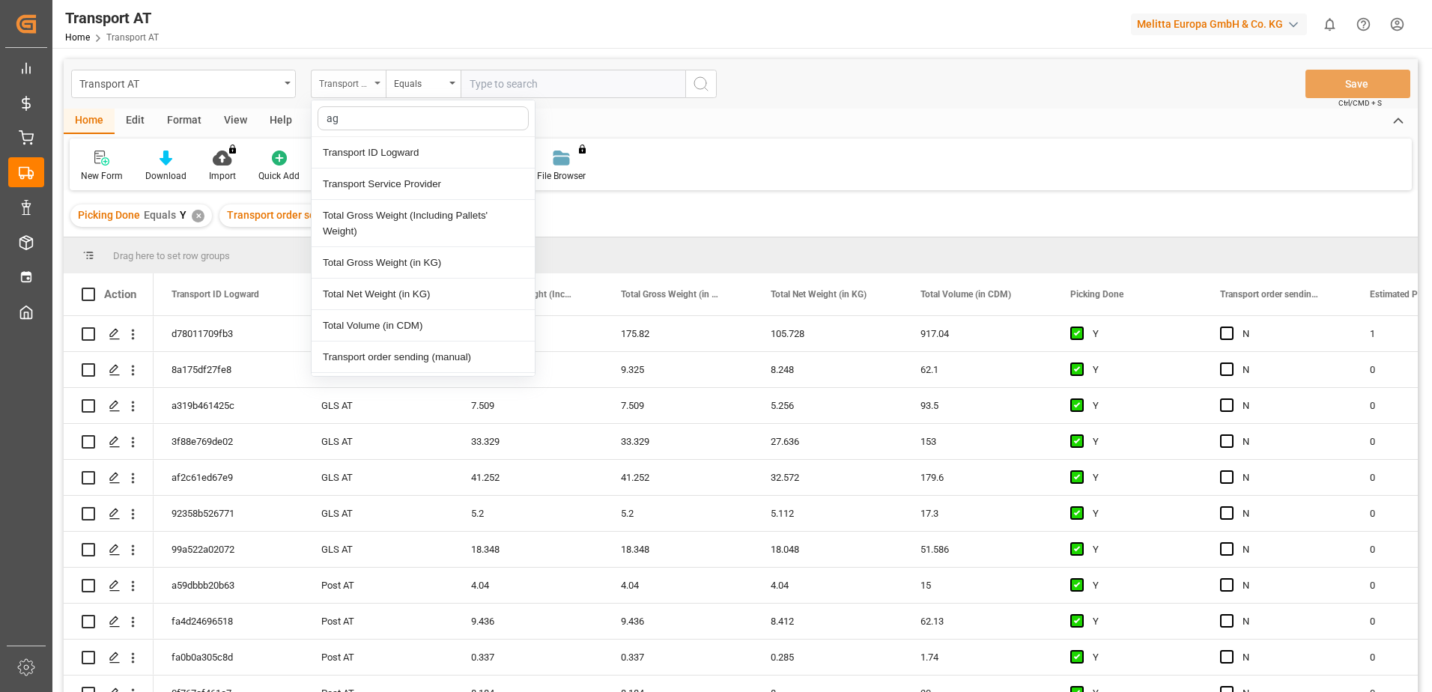
type input "agg"
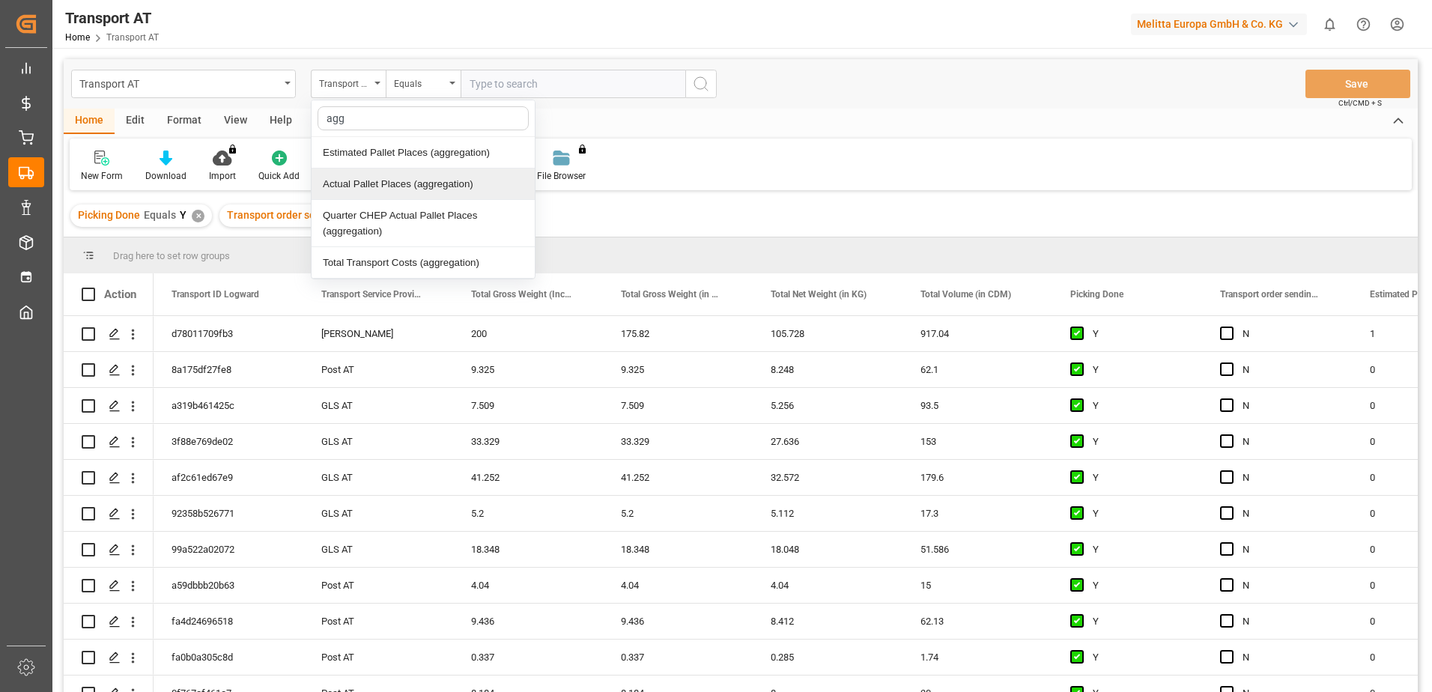
click at [389, 181] on div "Actual Pallet Places (aggregation)" at bounding box center [423, 184] width 223 height 31
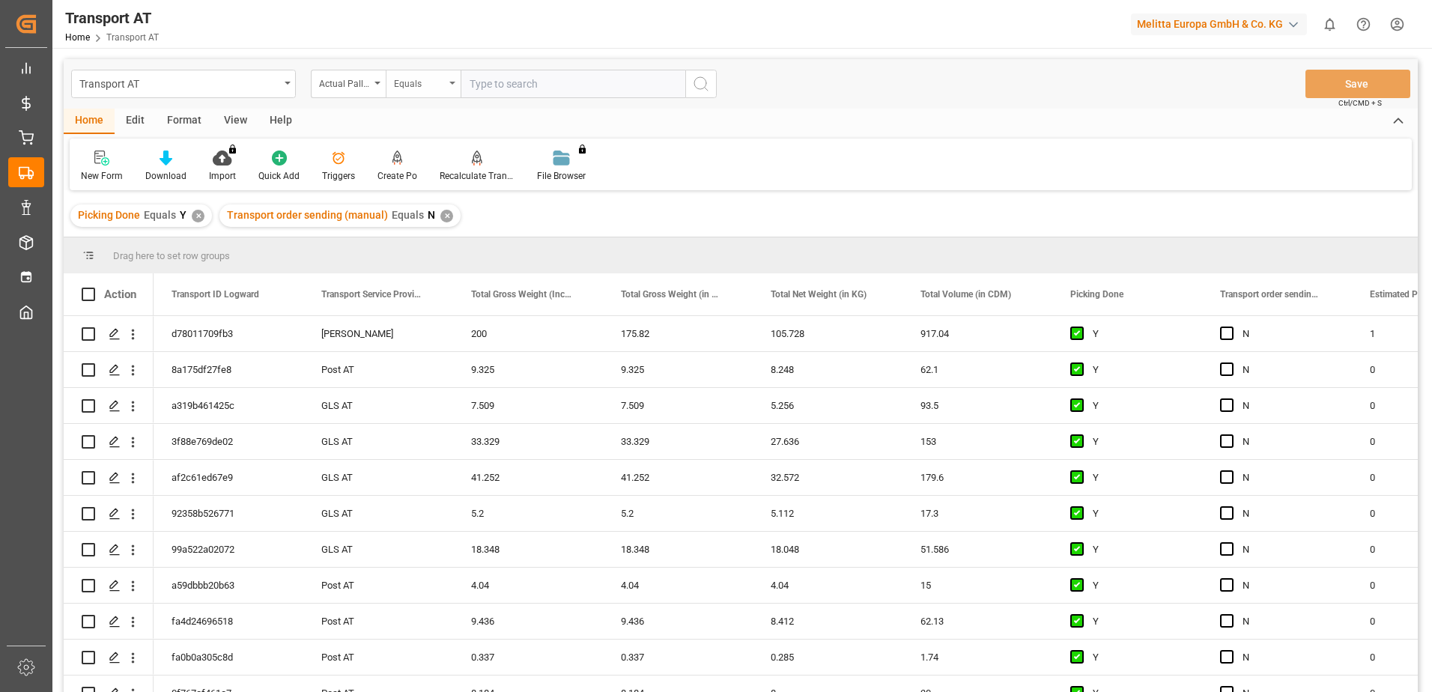
click at [440, 85] on div "Equals" at bounding box center [419, 81] width 51 height 17
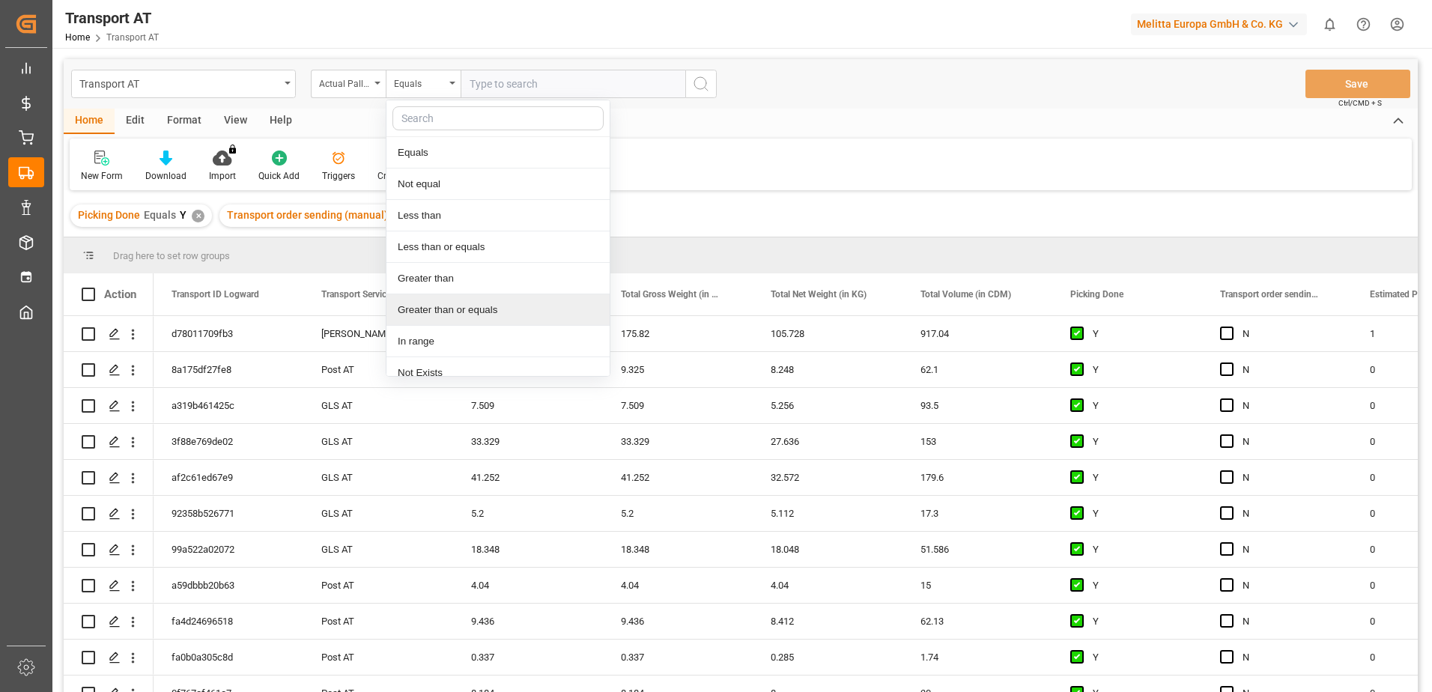
click at [467, 318] on div "Greater than or equals" at bounding box center [498, 309] width 223 height 31
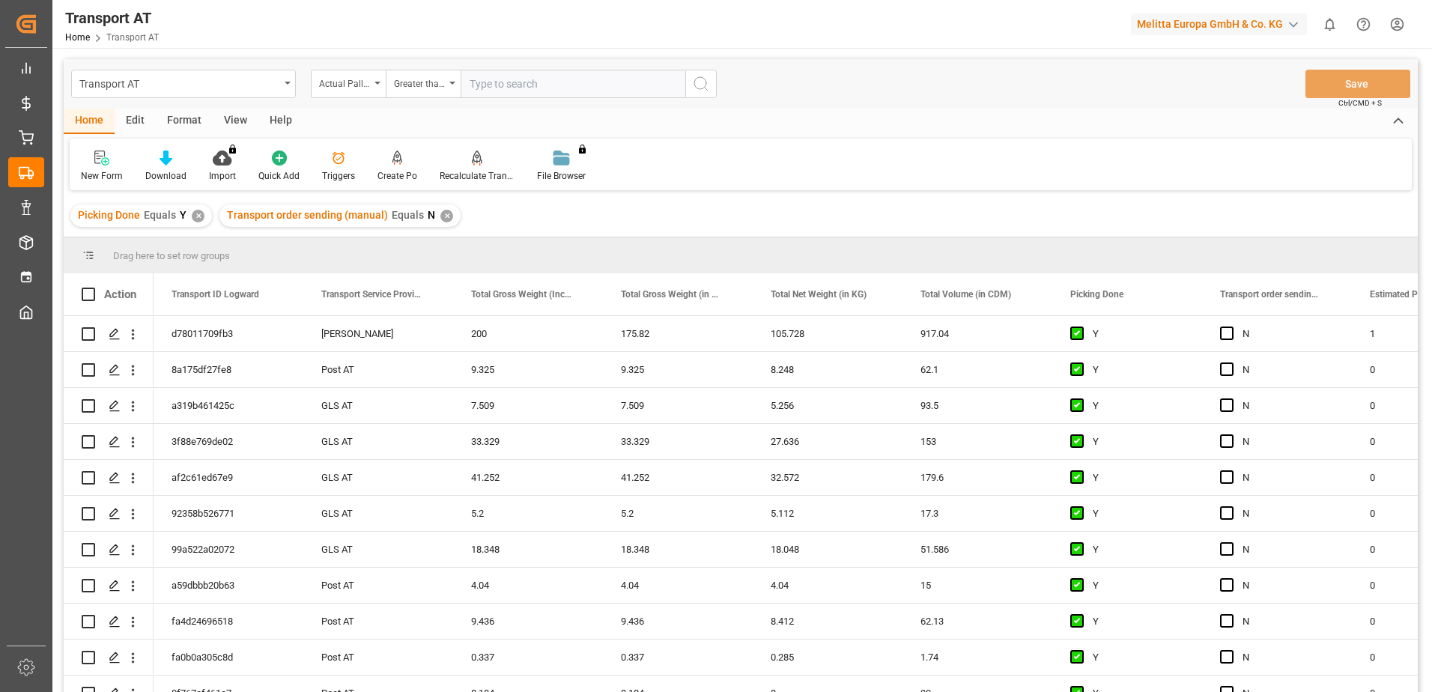
click at [519, 68] on div "Transport AT Actual Pallet Places (aggregation) Greater than or equals Save Ctr…" at bounding box center [741, 83] width 1354 height 49
click at [512, 88] on input "number" at bounding box center [573, 84] width 225 height 28
type input "1"
click at [705, 88] on line "search button" at bounding box center [706, 89] width 3 height 3
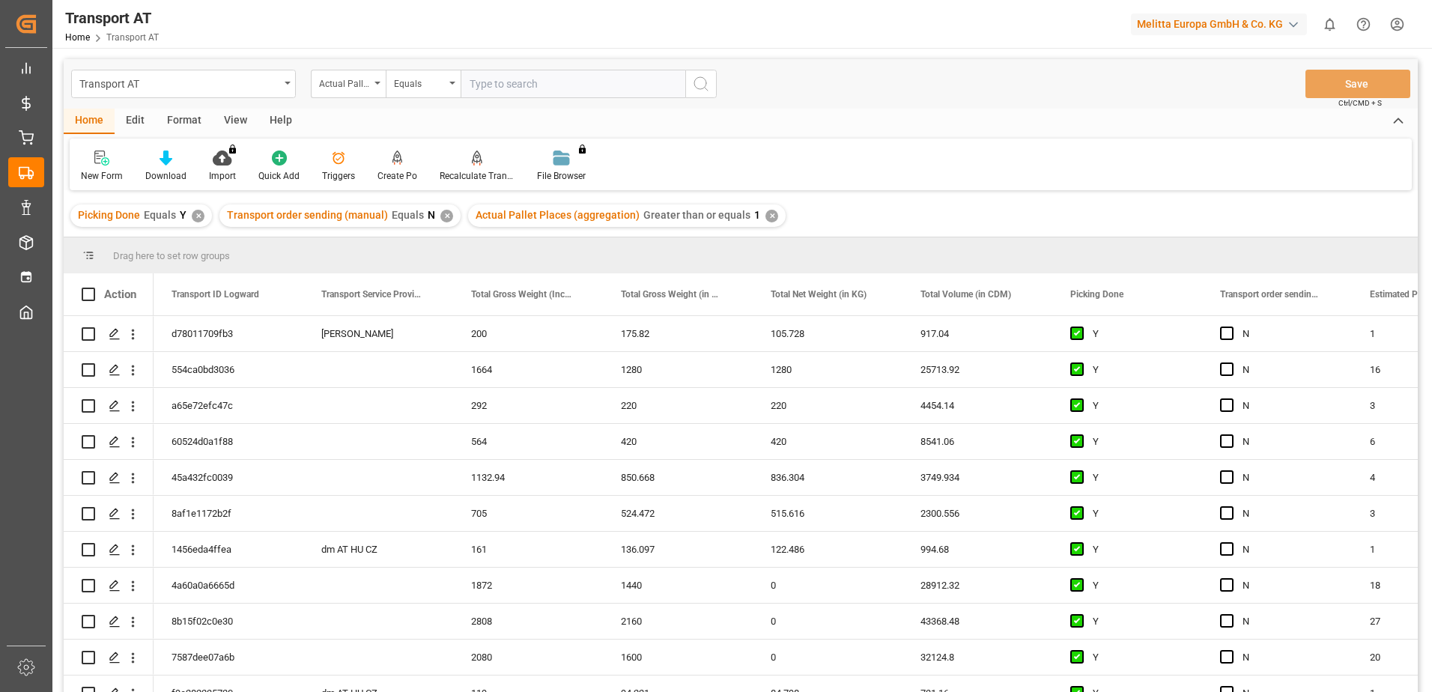
click at [249, 122] on div "View" at bounding box center [236, 121] width 46 height 25
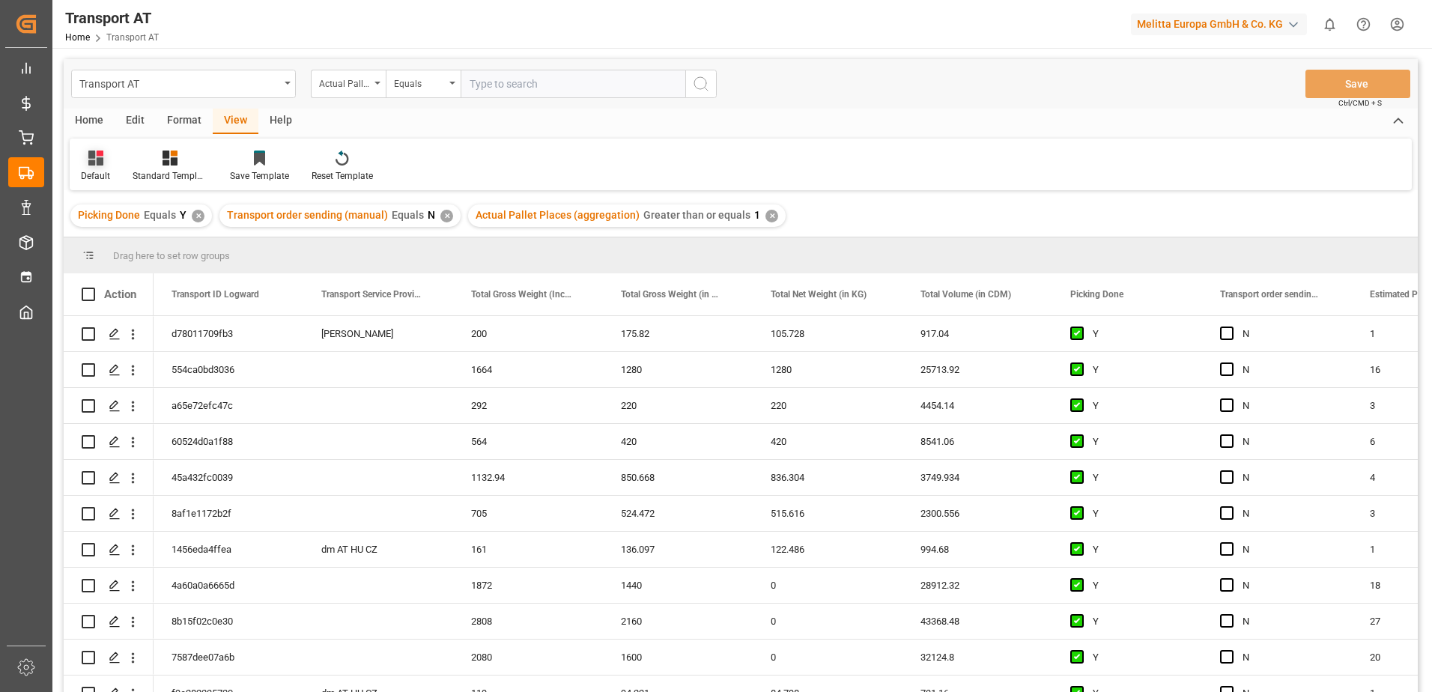
click at [108, 171] on div "Default" at bounding box center [95, 175] width 29 height 13
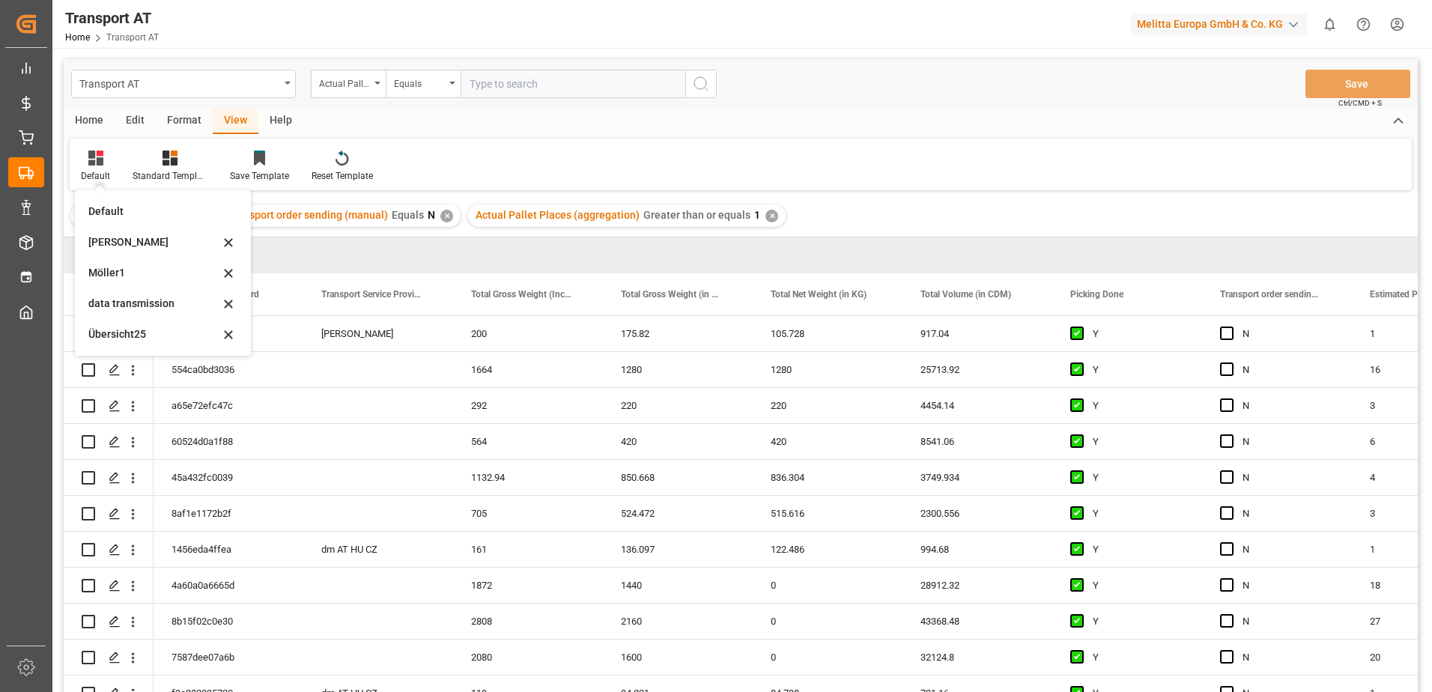
drag, startPoint x: 128, startPoint y: 304, endPoint x: 141, endPoint y: 296, distance: 15.2
click at [128, 304] on div "data transmission" at bounding box center [153, 304] width 131 height 16
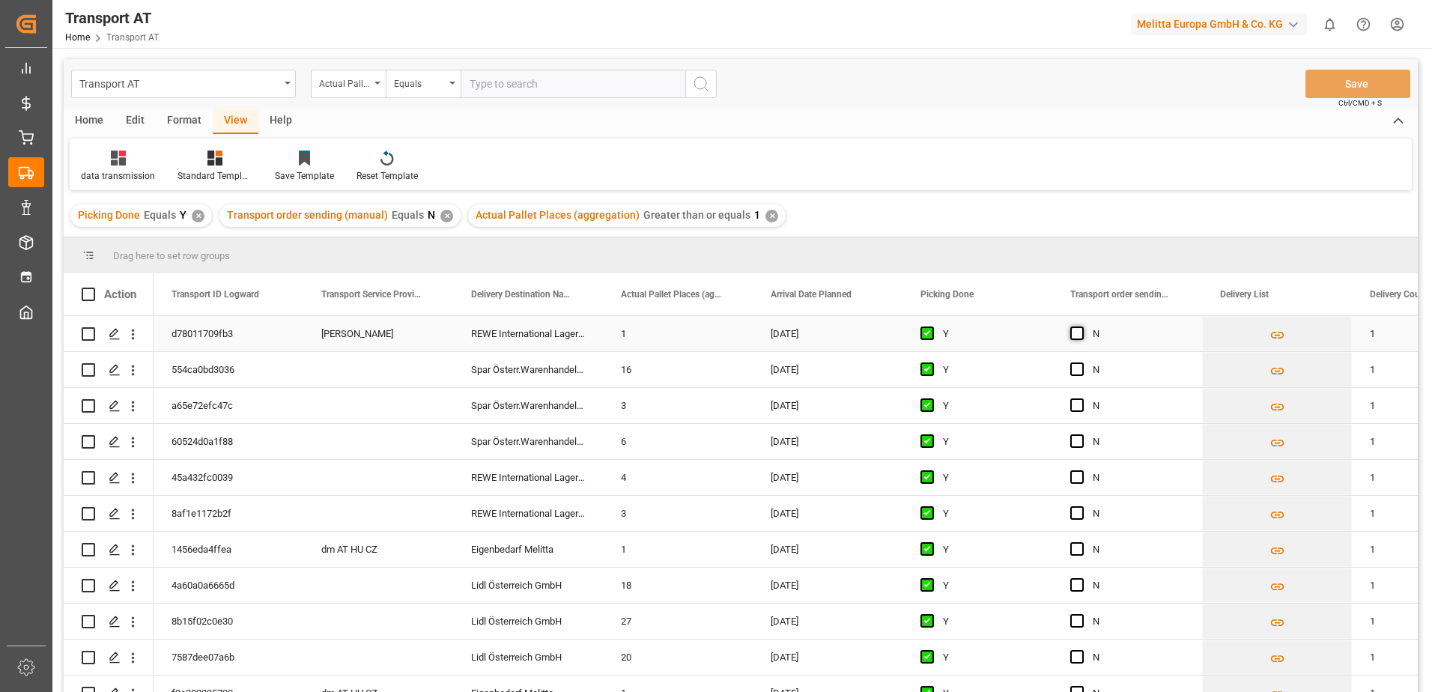
click at [1080, 335] on span "Press SPACE to select this row." at bounding box center [1076, 333] width 13 height 13
click at [1082, 327] on input "Press SPACE to select this row." at bounding box center [1082, 327] width 0 height 0
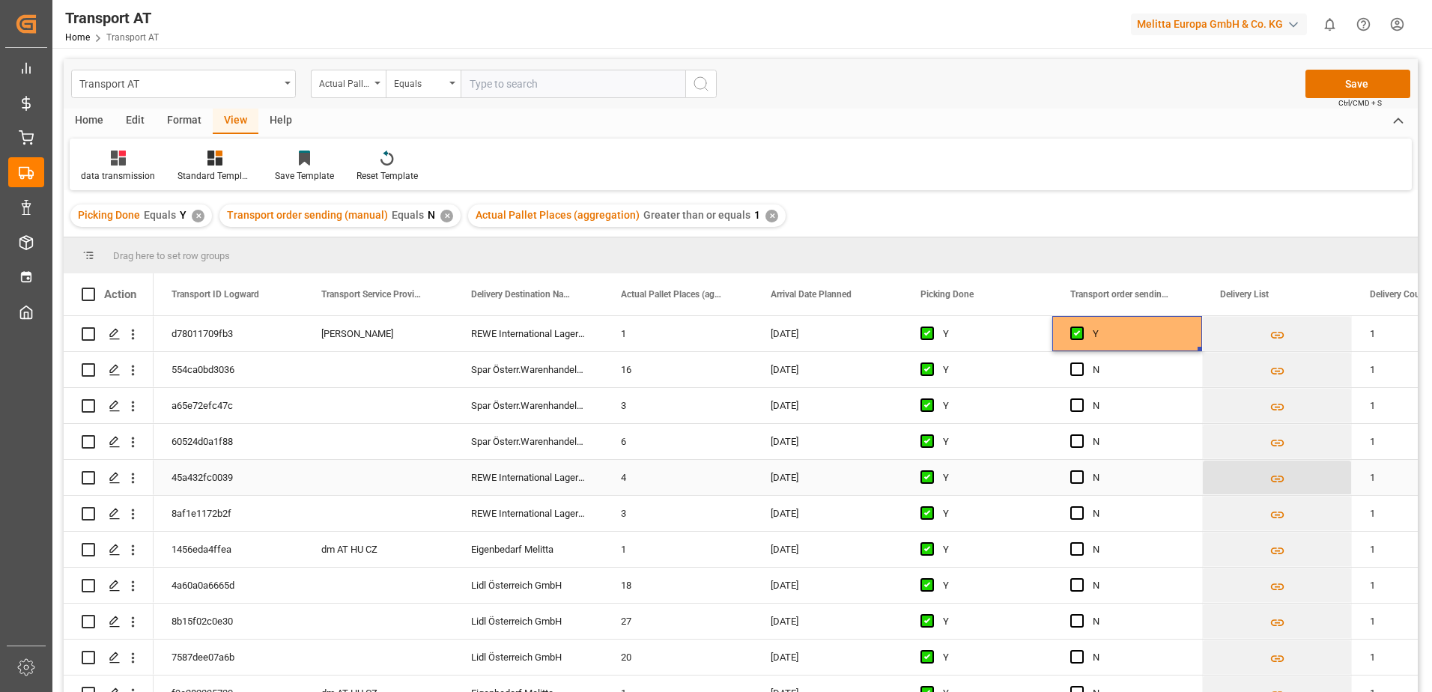
click at [1277, 482] on icon "Press SPACE to select this row." at bounding box center [1278, 479] width 16 height 16
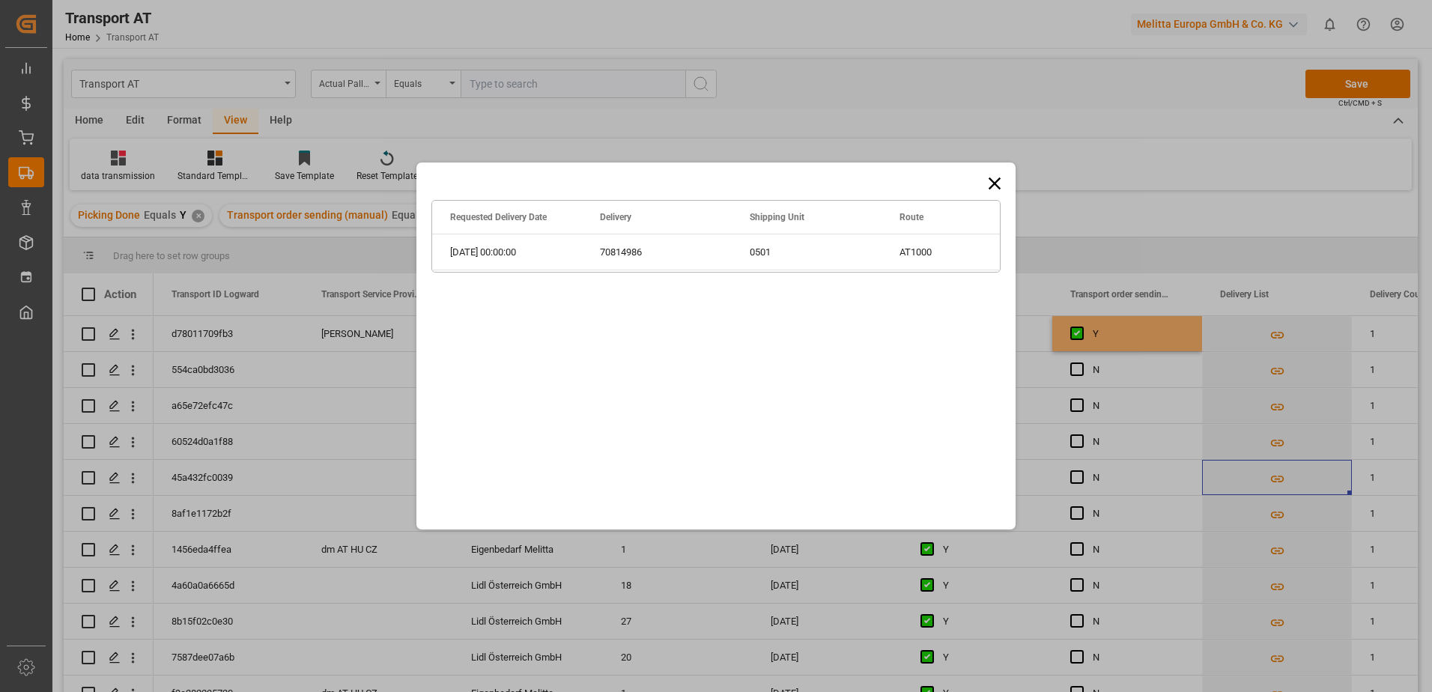
click at [1000, 187] on icon at bounding box center [994, 183] width 21 height 21
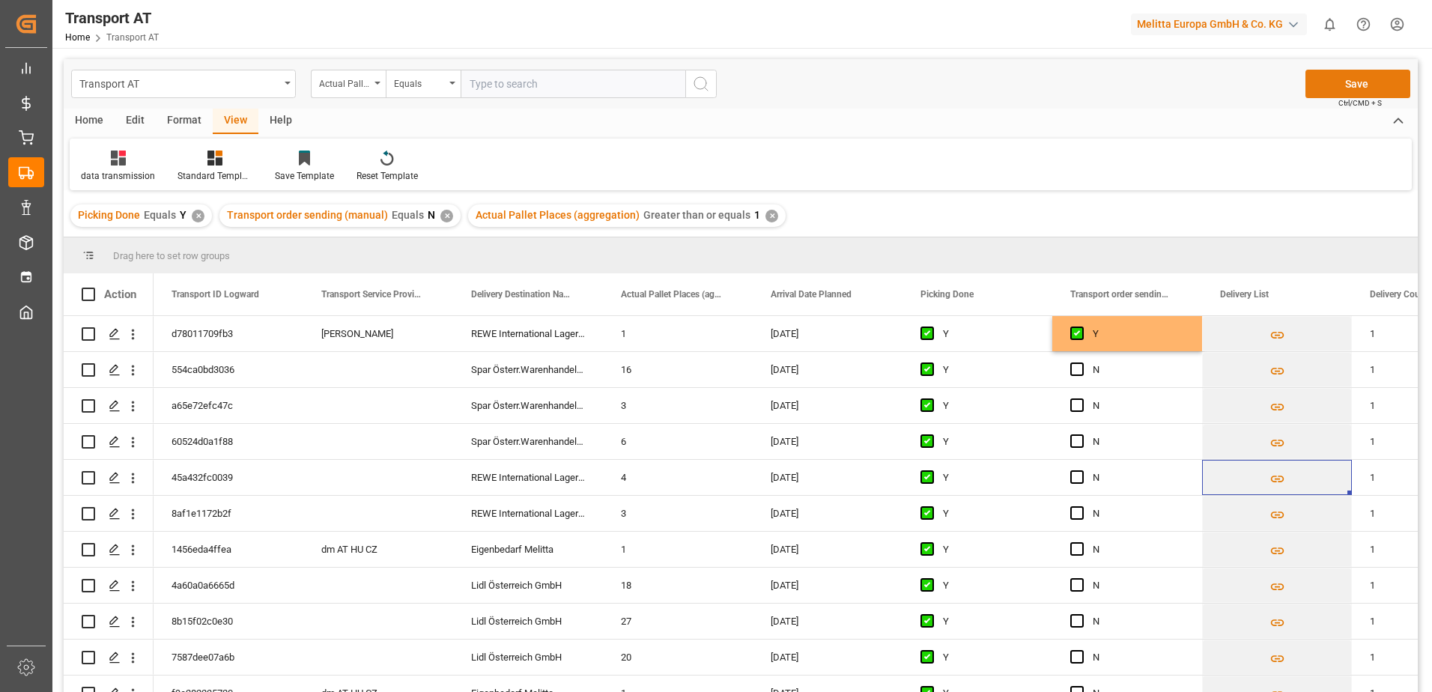
click at [1340, 83] on button "Save" at bounding box center [1358, 84] width 105 height 28
